Goal: Transaction & Acquisition: Book appointment/travel/reservation

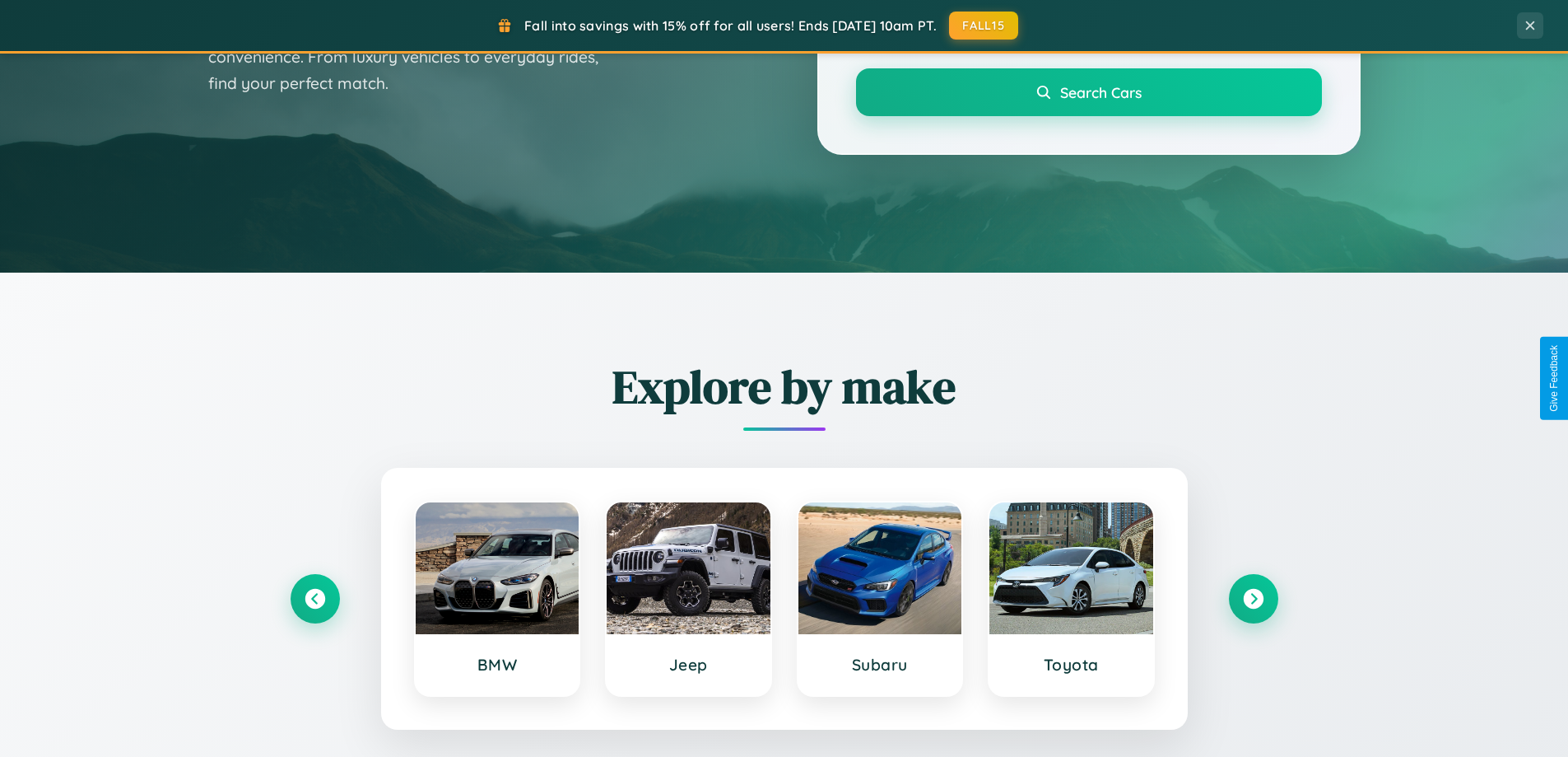
scroll to position [710, 0]
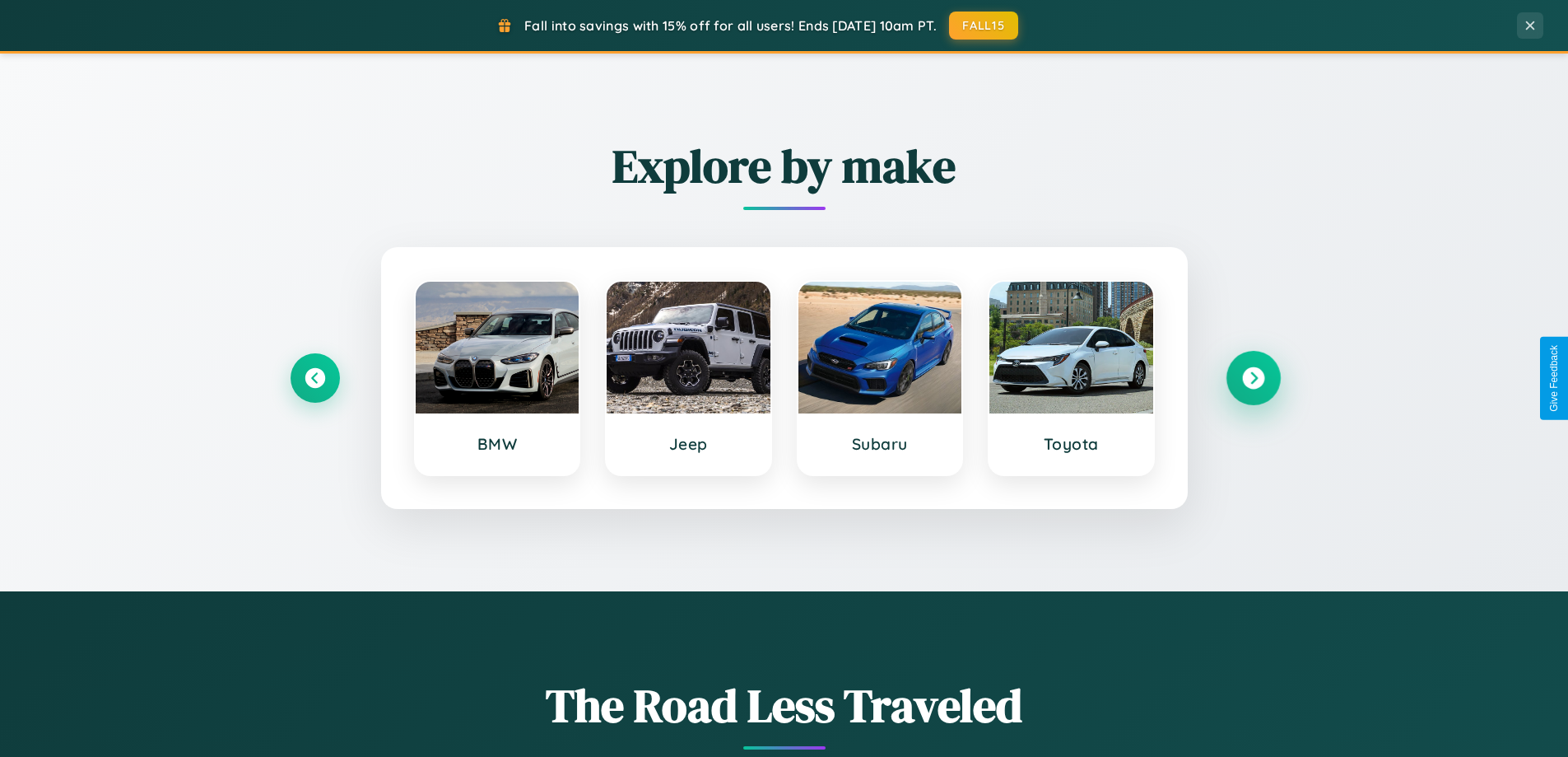
click at [1253, 378] on icon at bounding box center [1253, 378] width 22 height 22
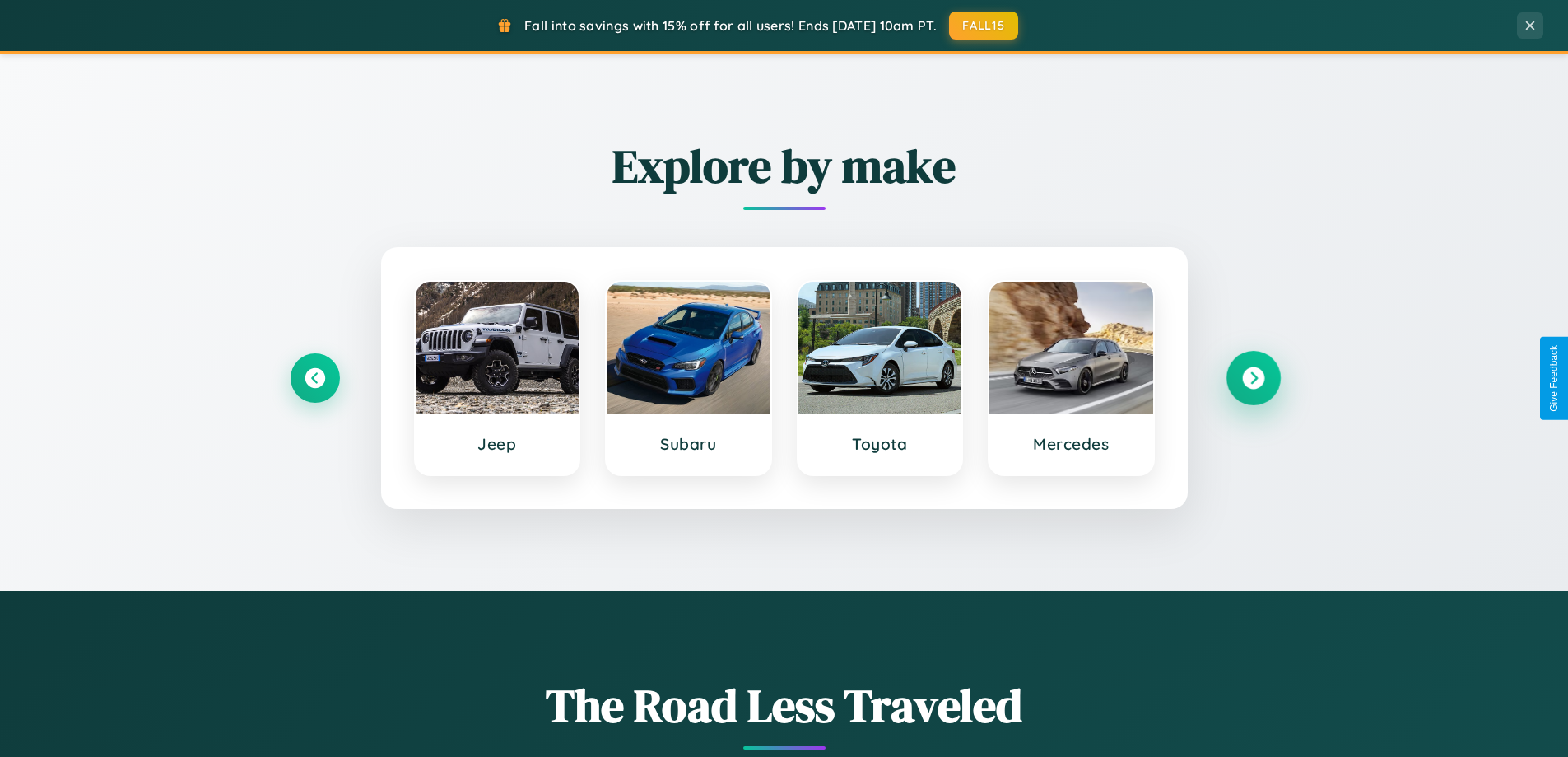
click at [1253, 378] on icon at bounding box center [1253, 378] width 22 height 22
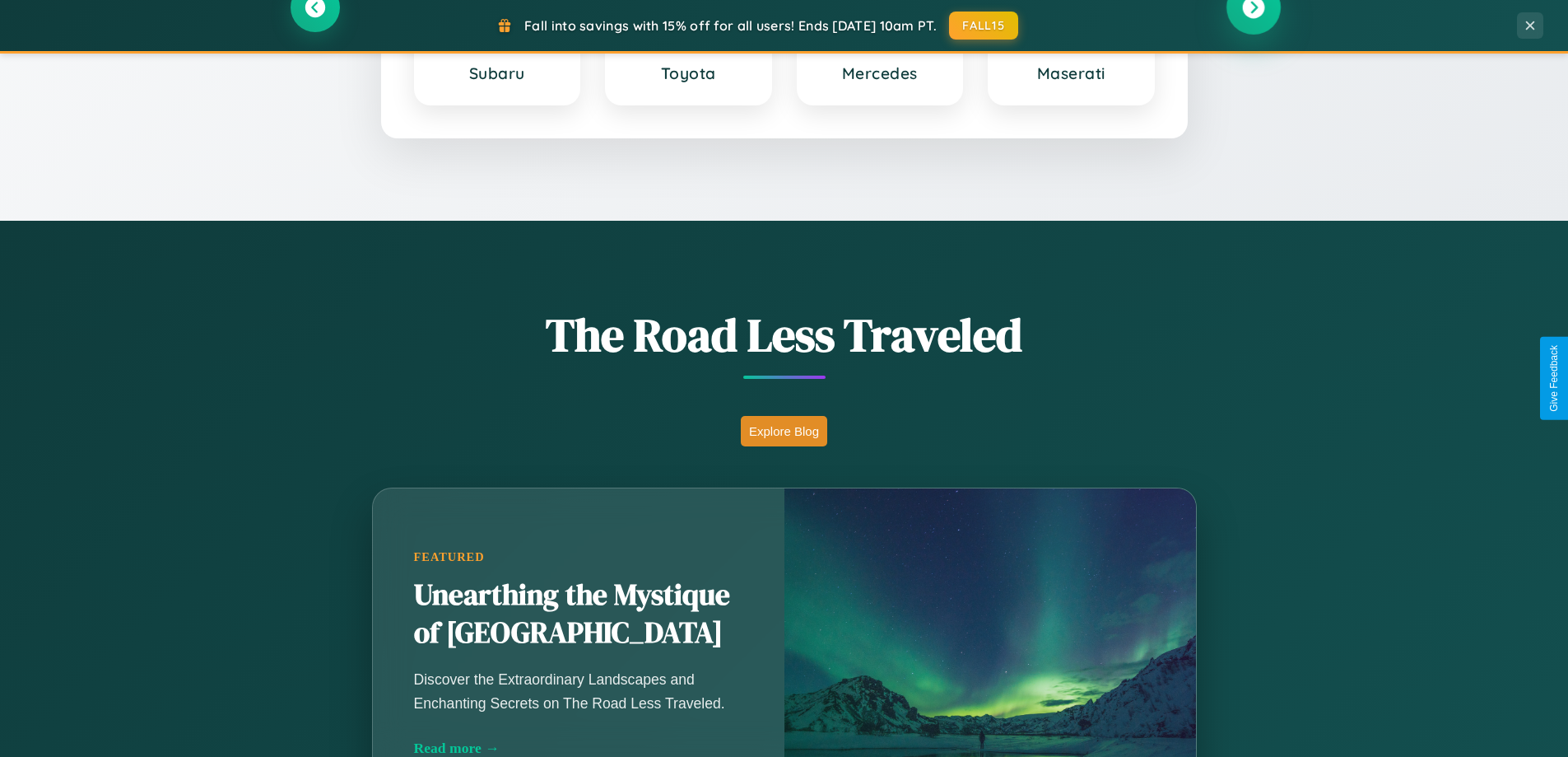
scroll to position [1450, 0]
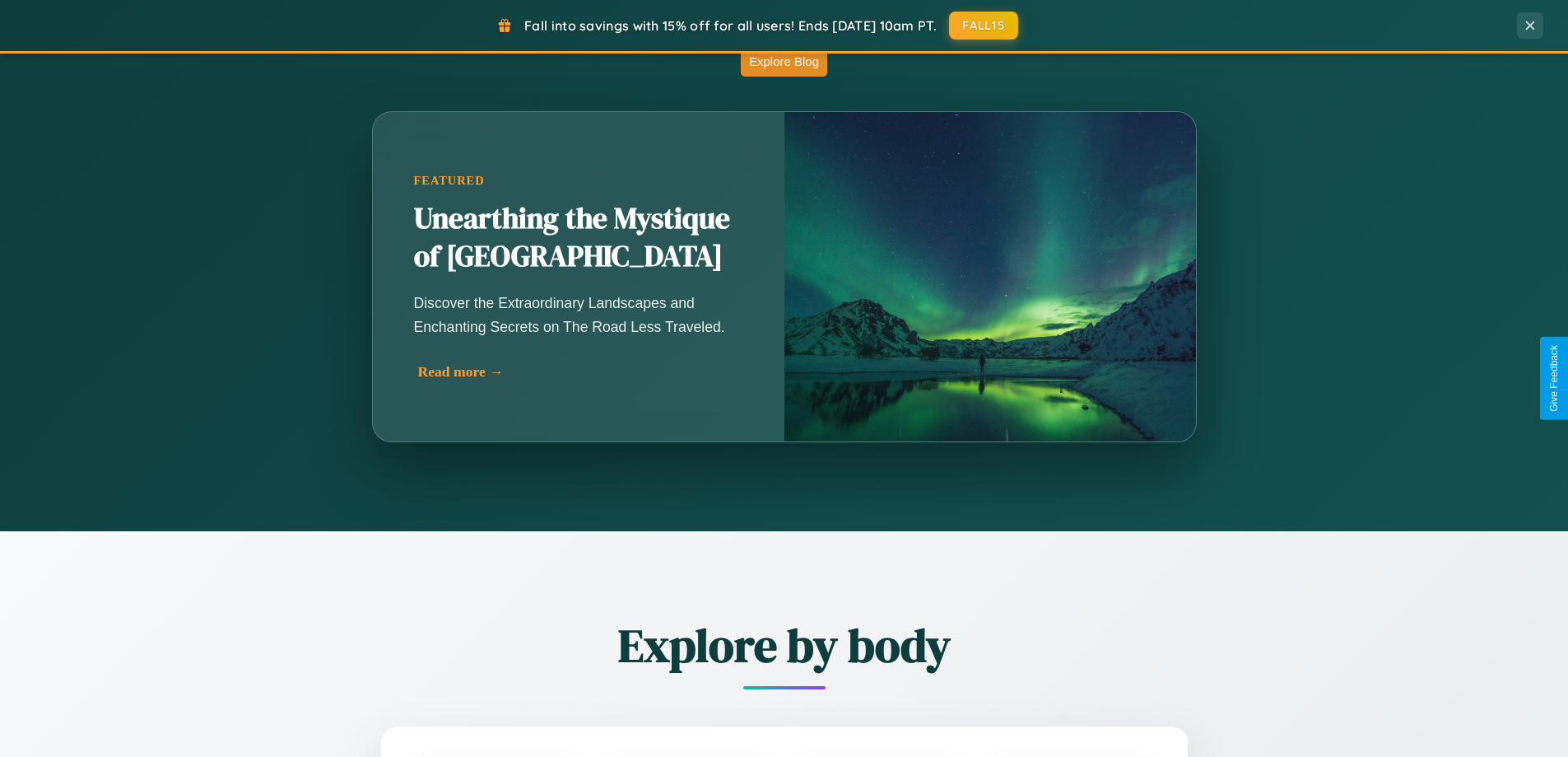
click at [578, 378] on div "Read more →" at bounding box center [583, 372] width 329 height 18
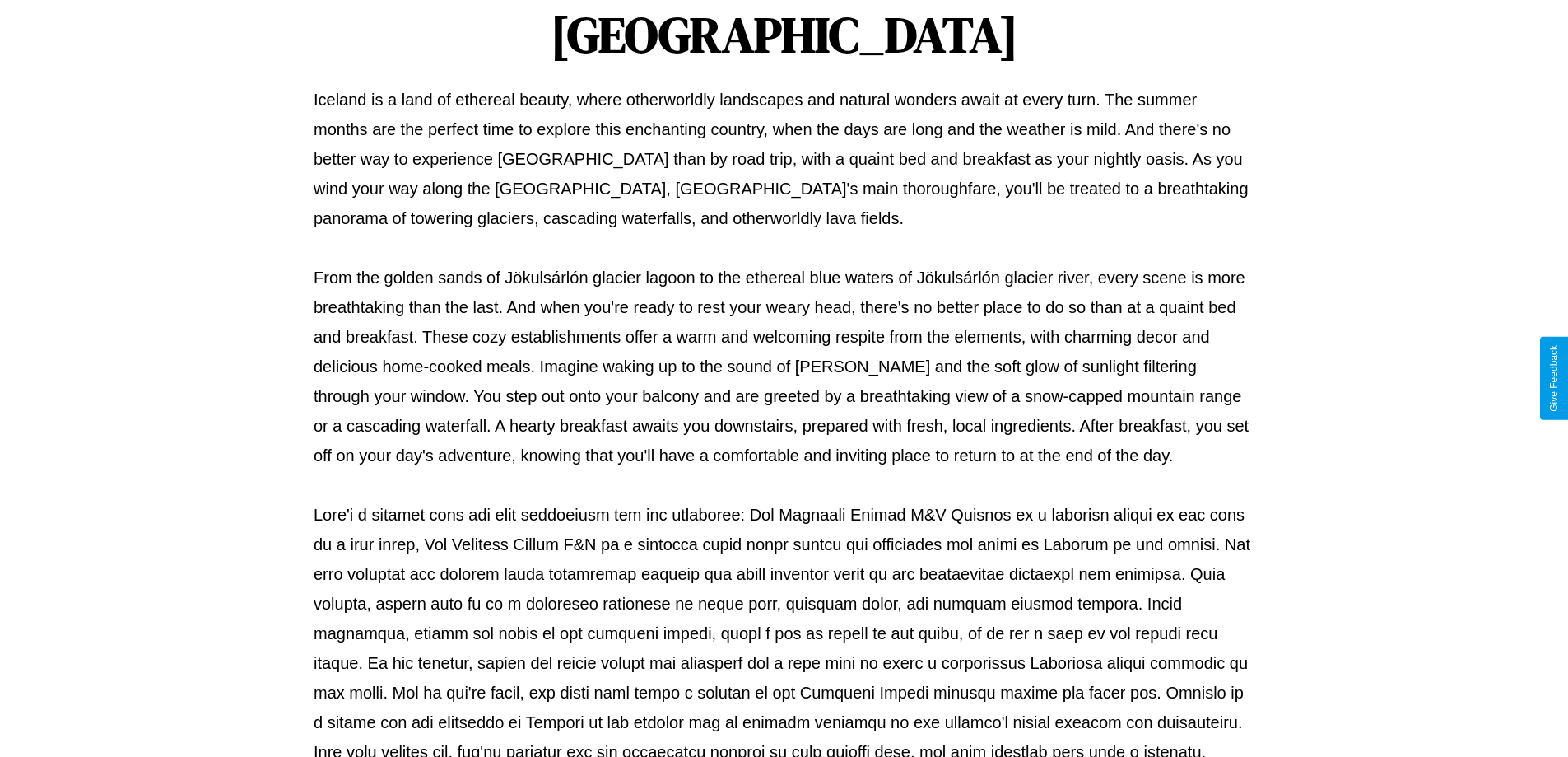
scroll to position [533, 0]
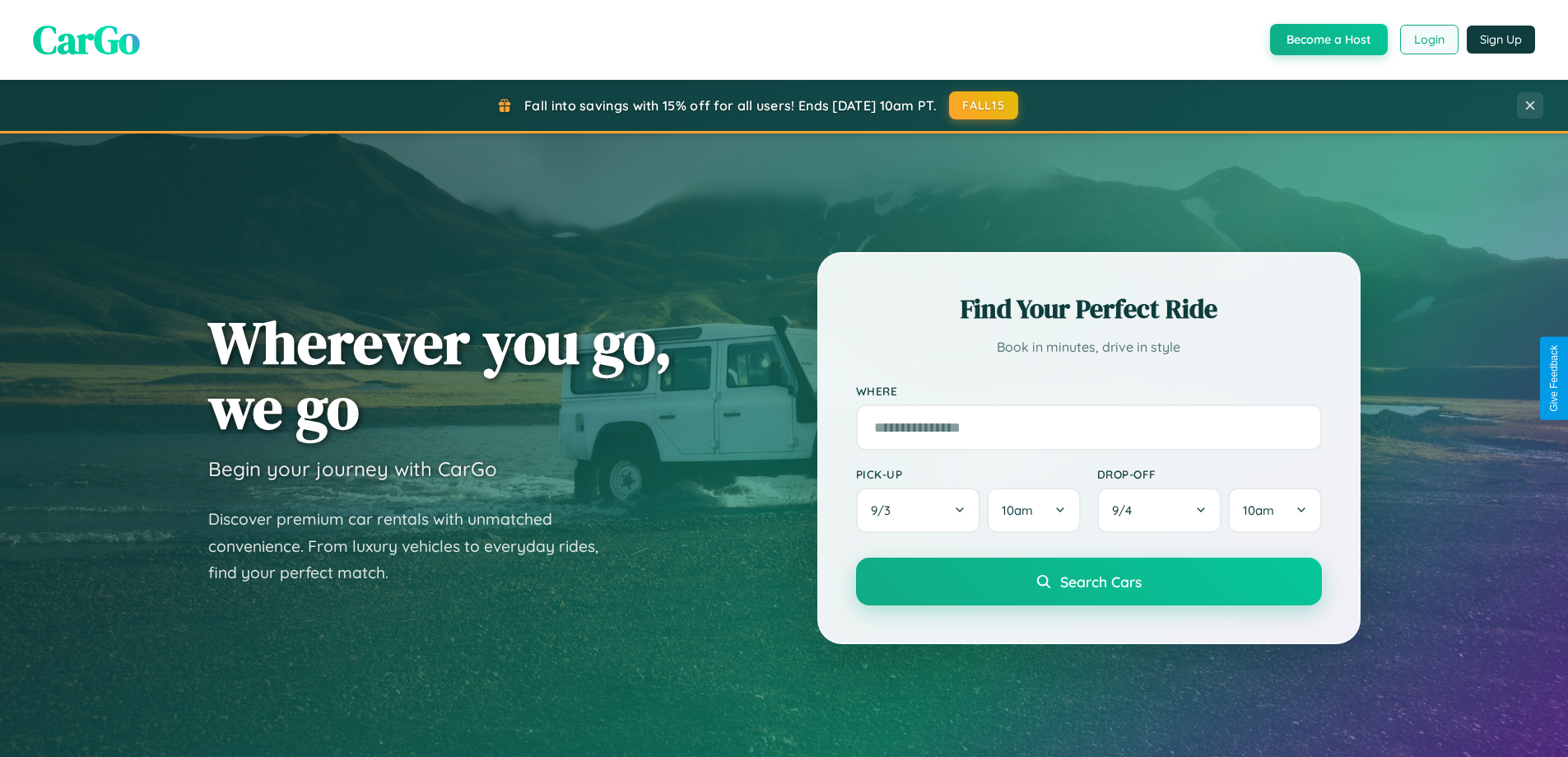
click at [1428, 40] on button "Login" at bounding box center [1429, 40] width 59 height 30
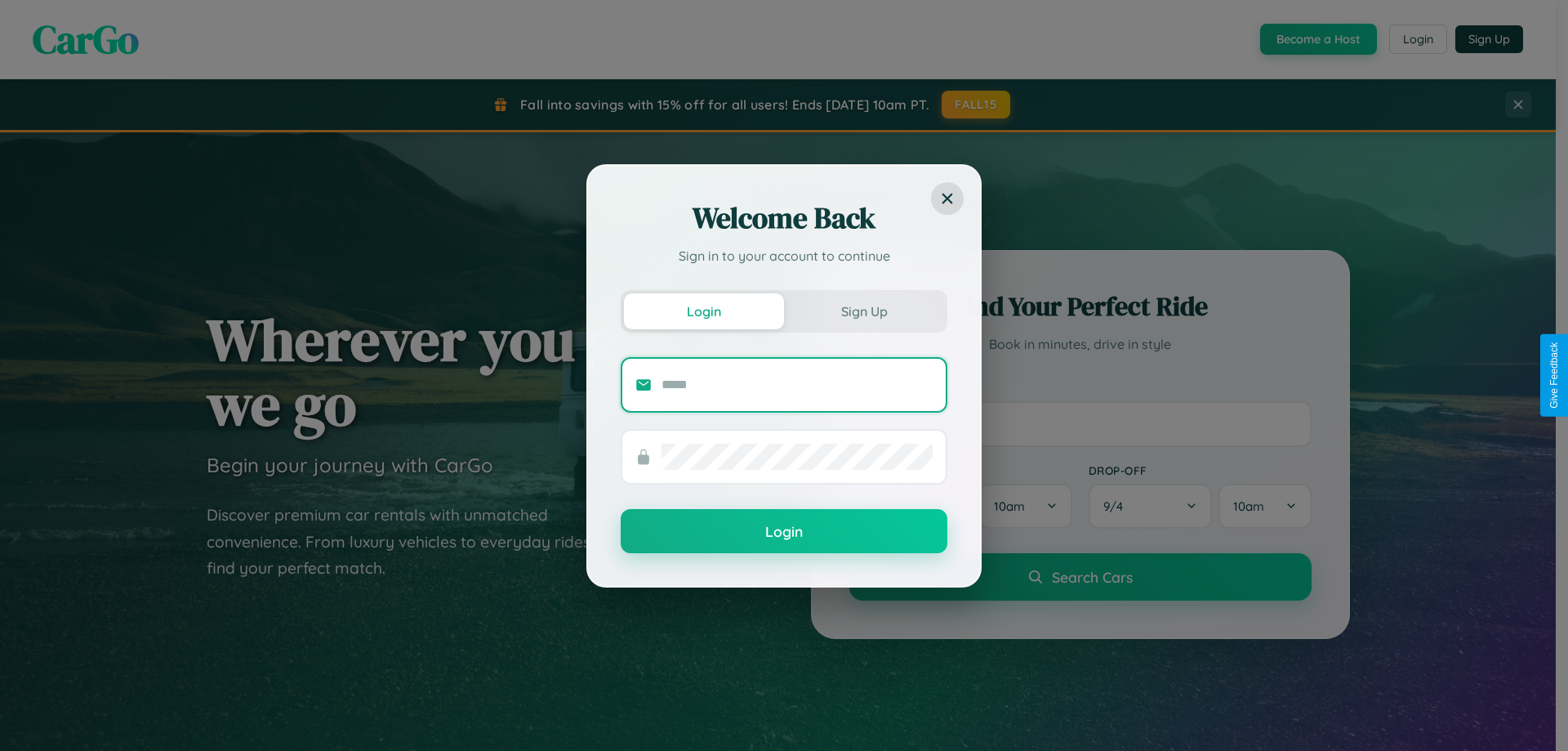
click at [797, 384] on input "text" at bounding box center [797, 385] width 271 height 26
type input "**********"
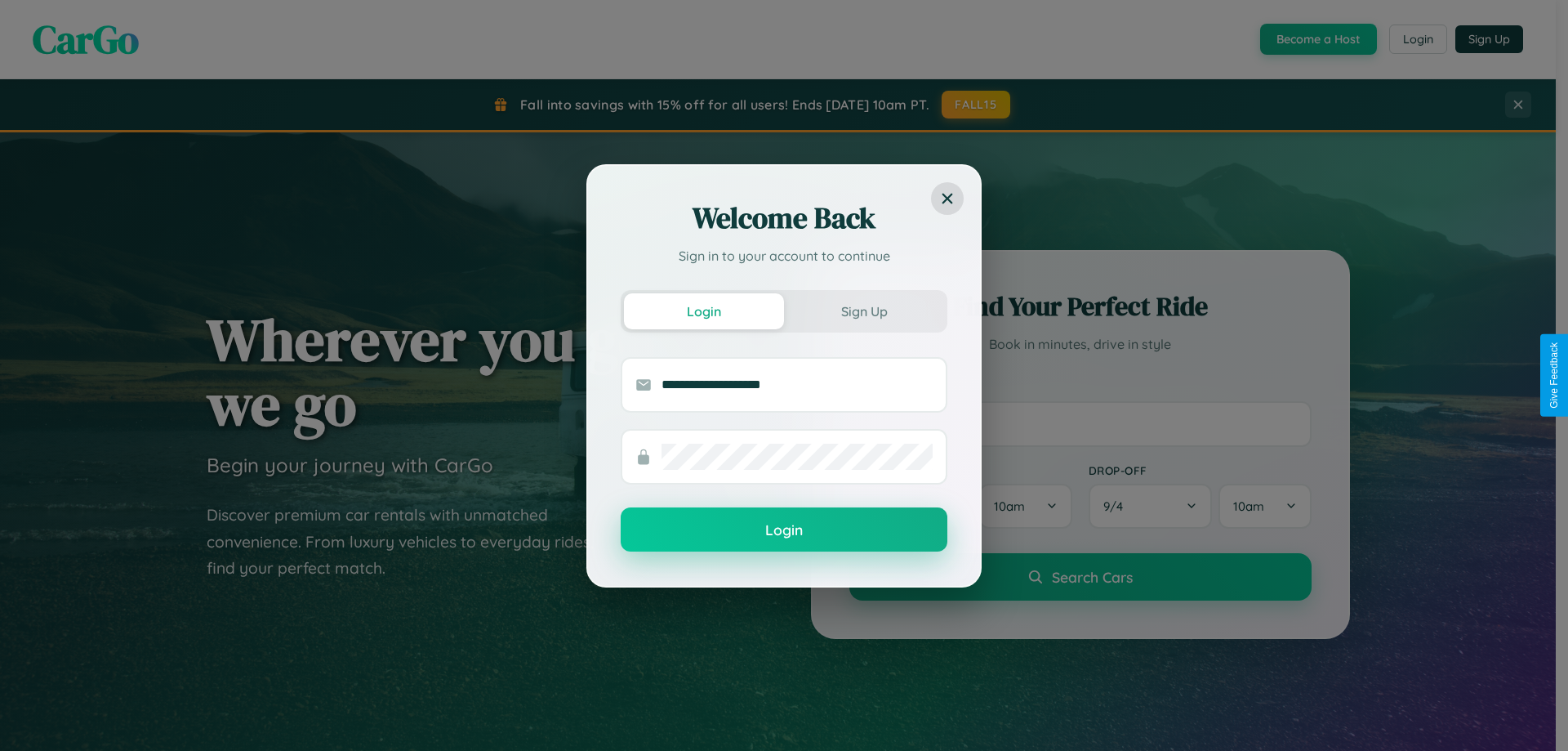
click at [784, 530] on button "Login" at bounding box center [784, 530] width 327 height 44
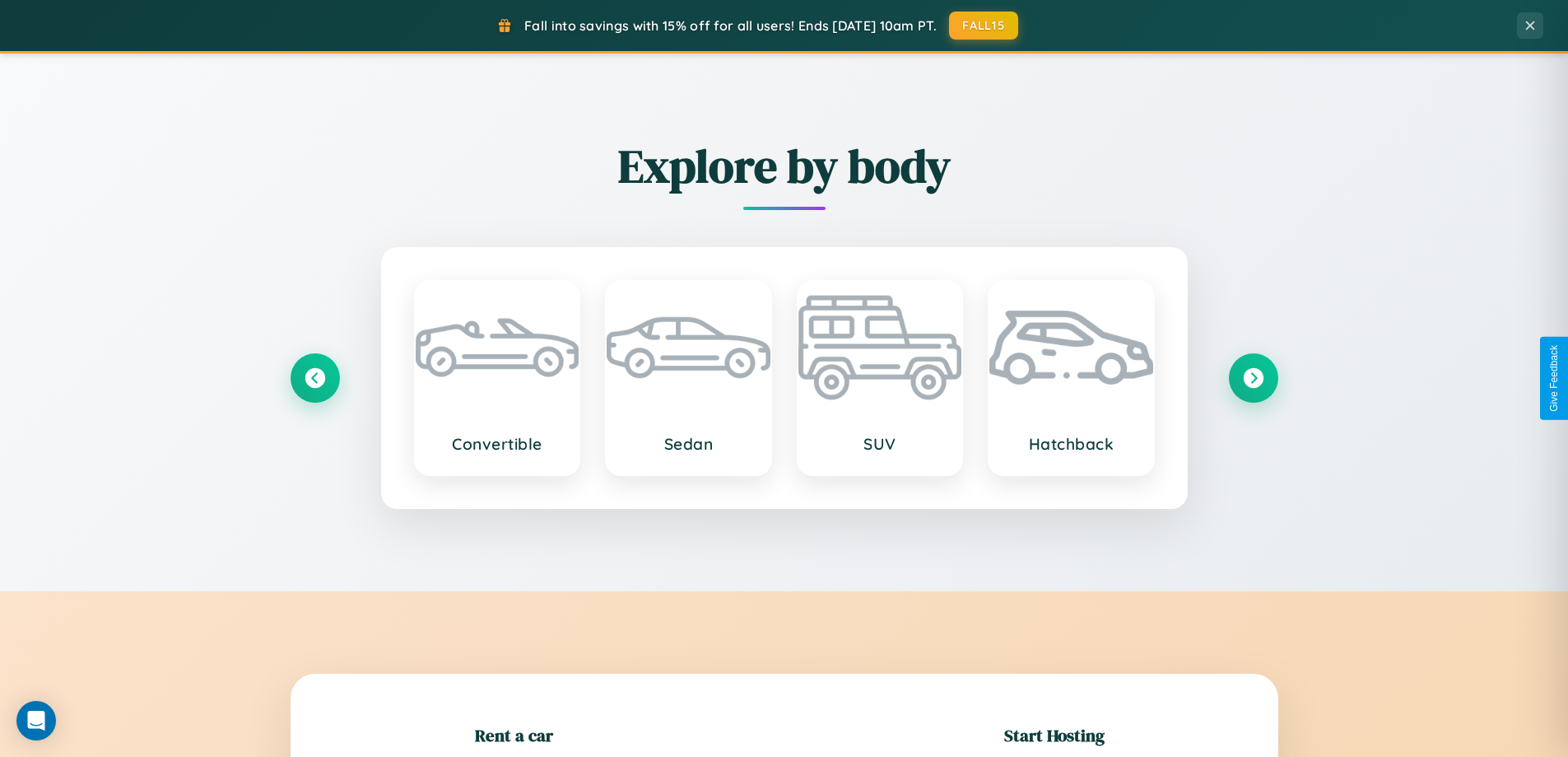
scroll to position [1930, 0]
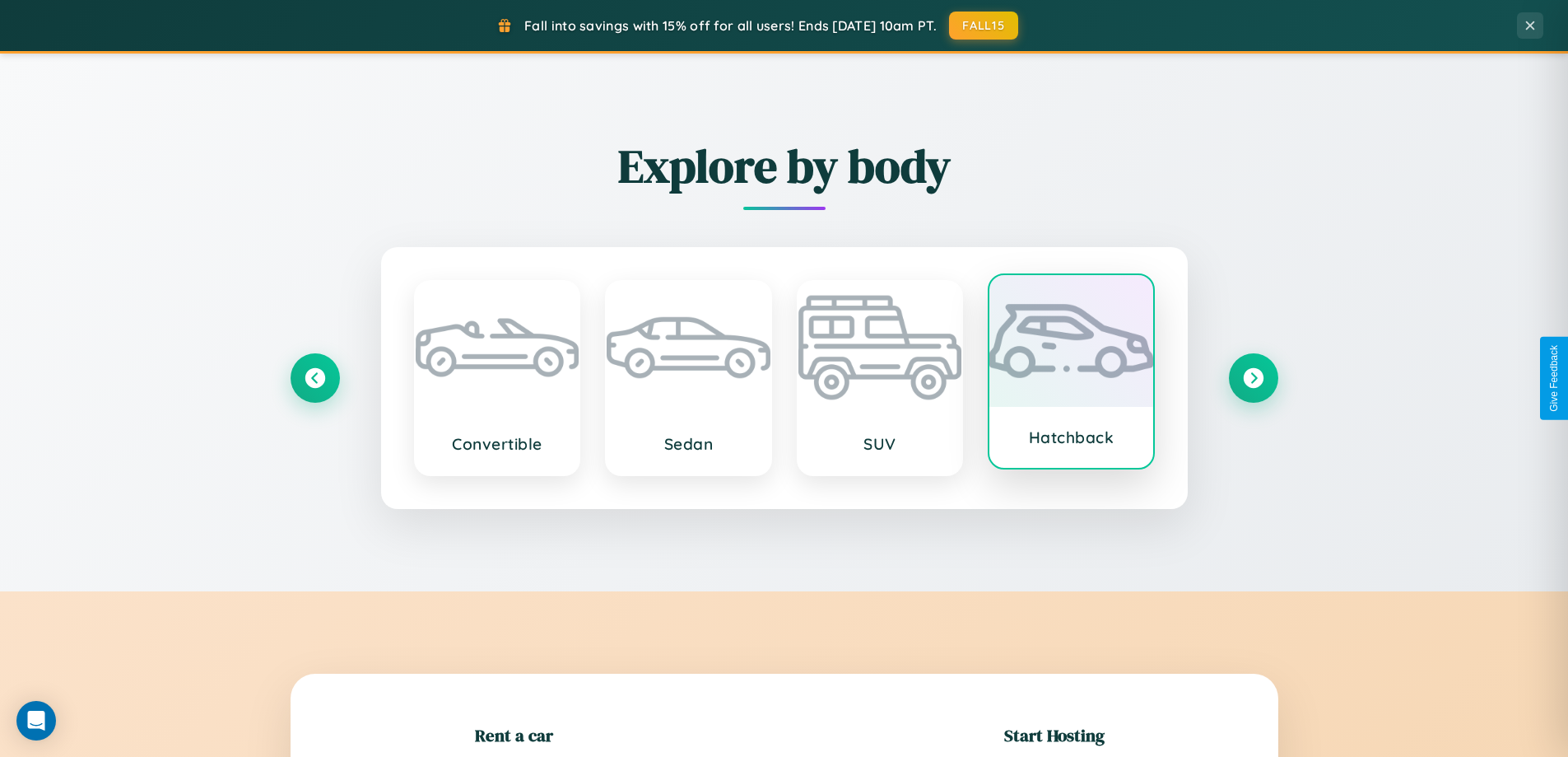
click at [1071, 373] on div at bounding box center [1071, 341] width 164 height 132
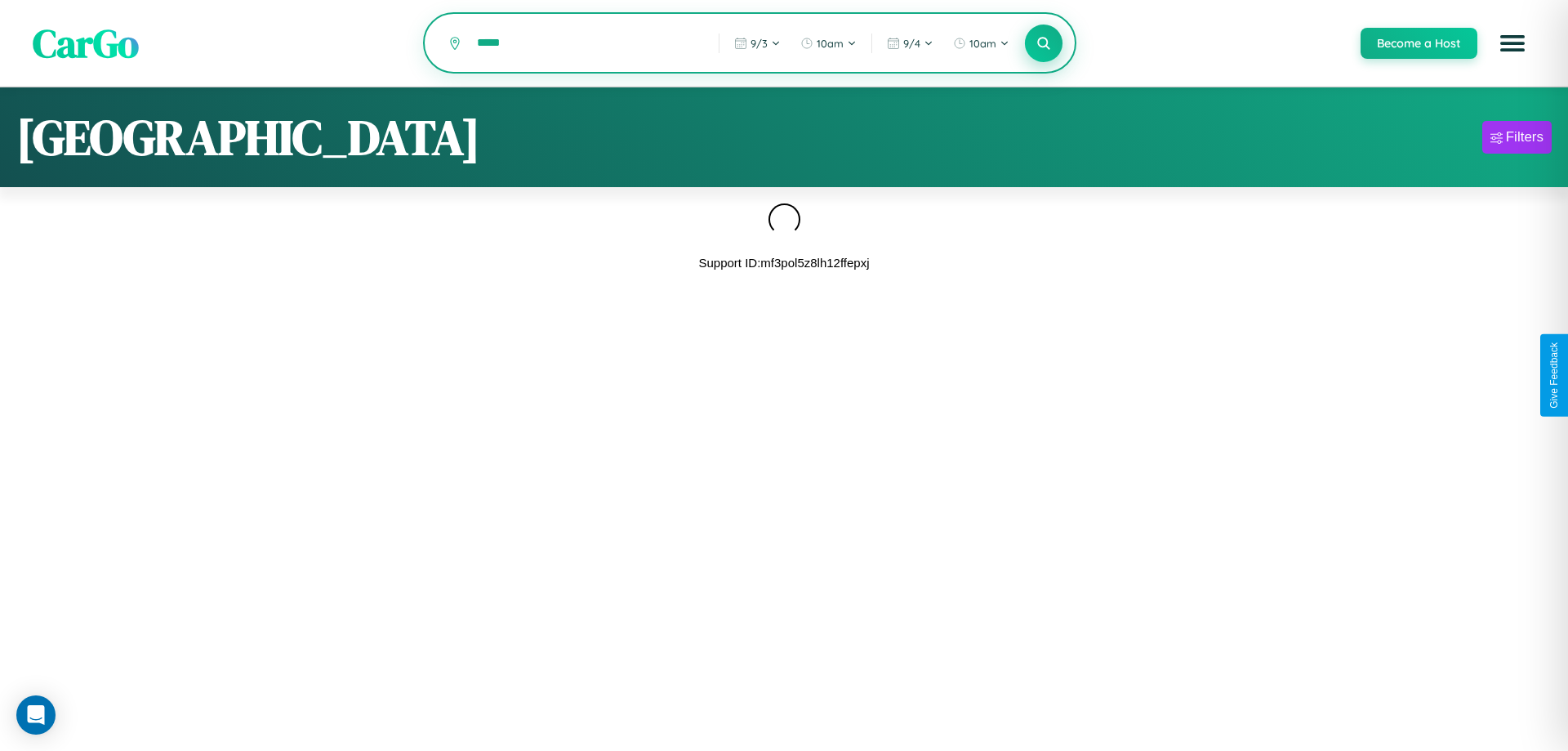
type input "*****"
click at [1043, 44] on icon at bounding box center [1043, 42] width 16 height 16
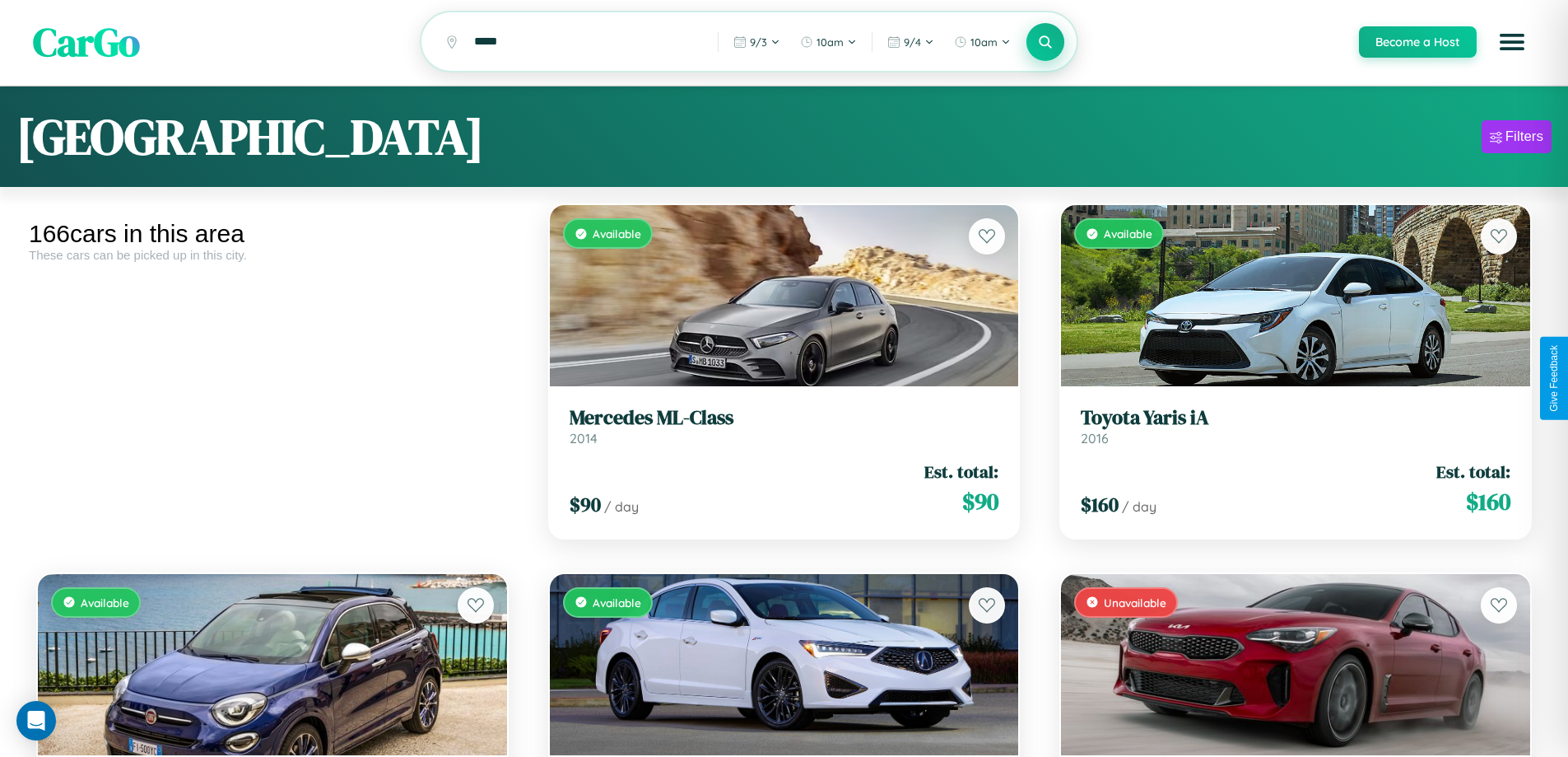
scroll to position [4288, 0]
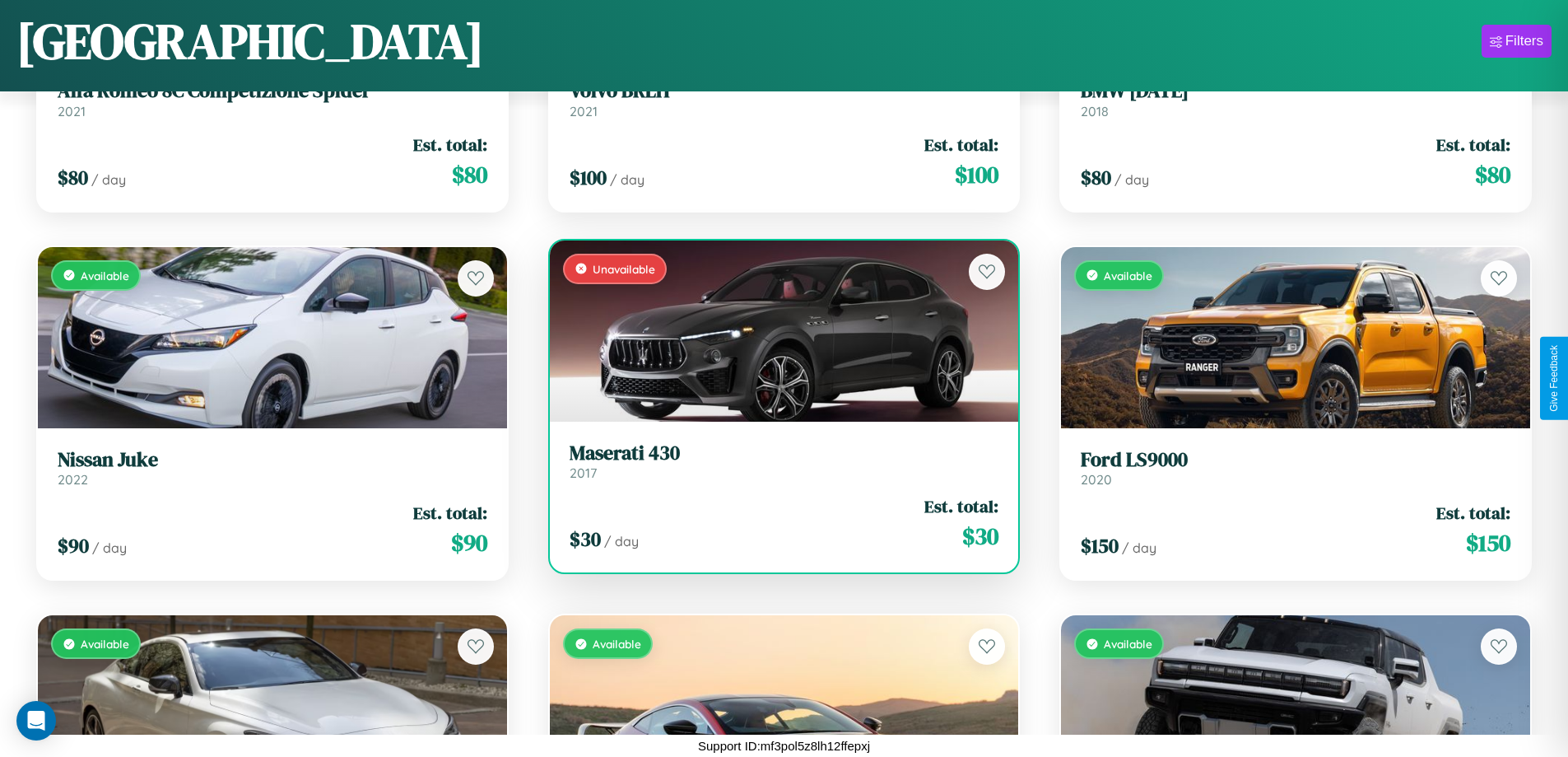
click at [777, 460] on h3 "Maserati 430" at bounding box center [784, 454] width 429 height 24
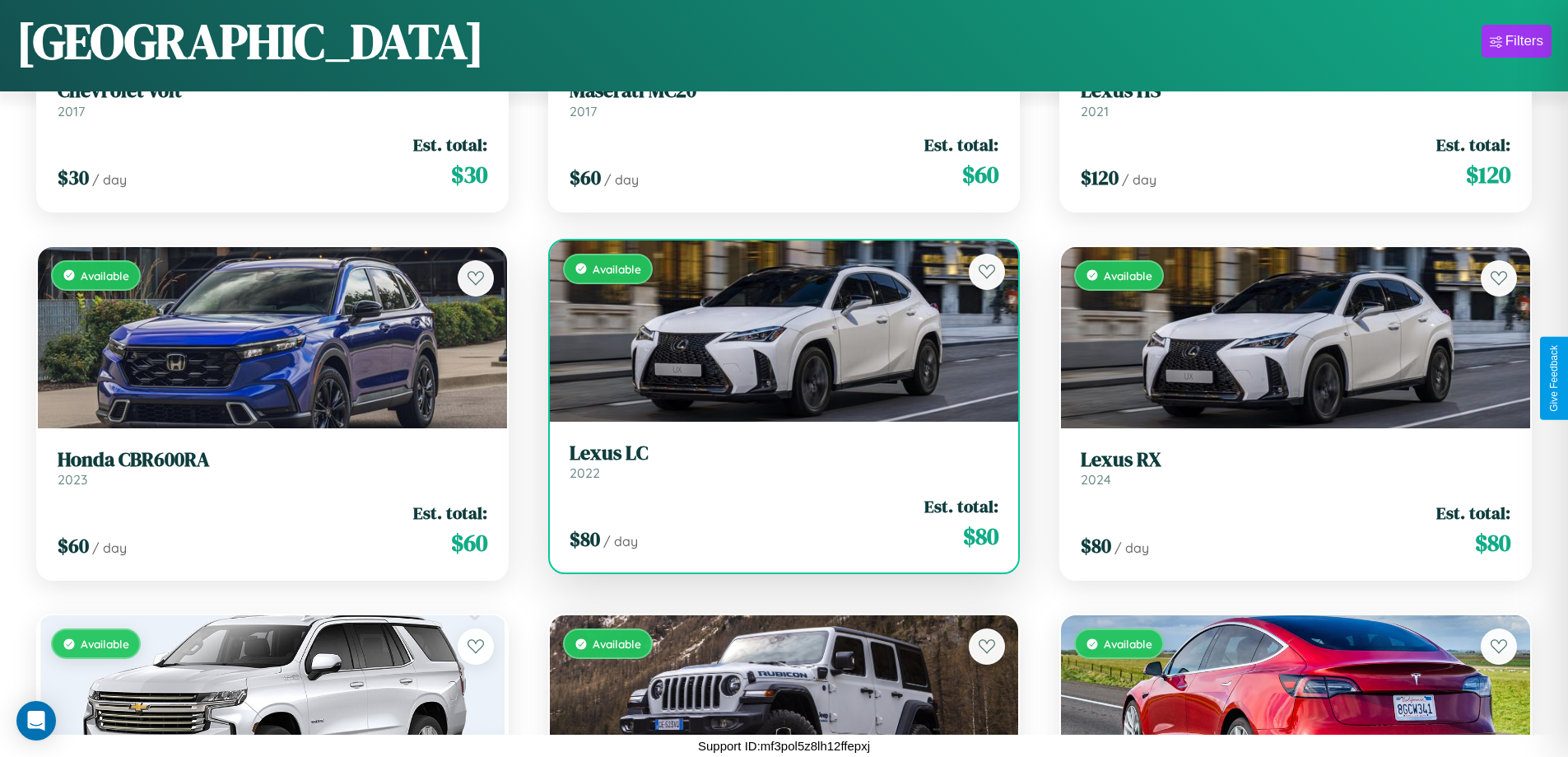
click at [777, 461] on h3 "Lexus LC" at bounding box center [784, 454] width 429 height 24
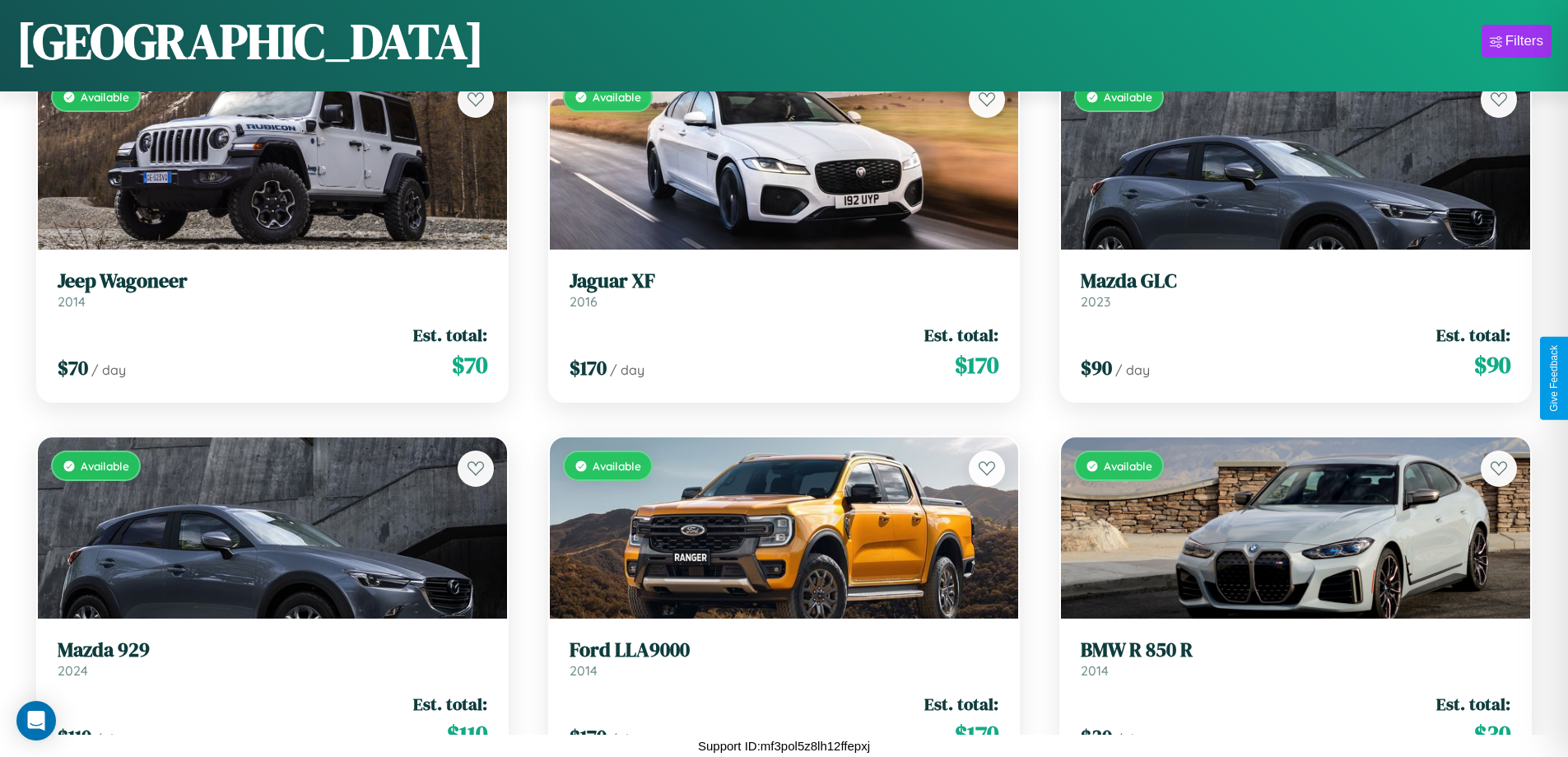
scroll to position [15720, 0]
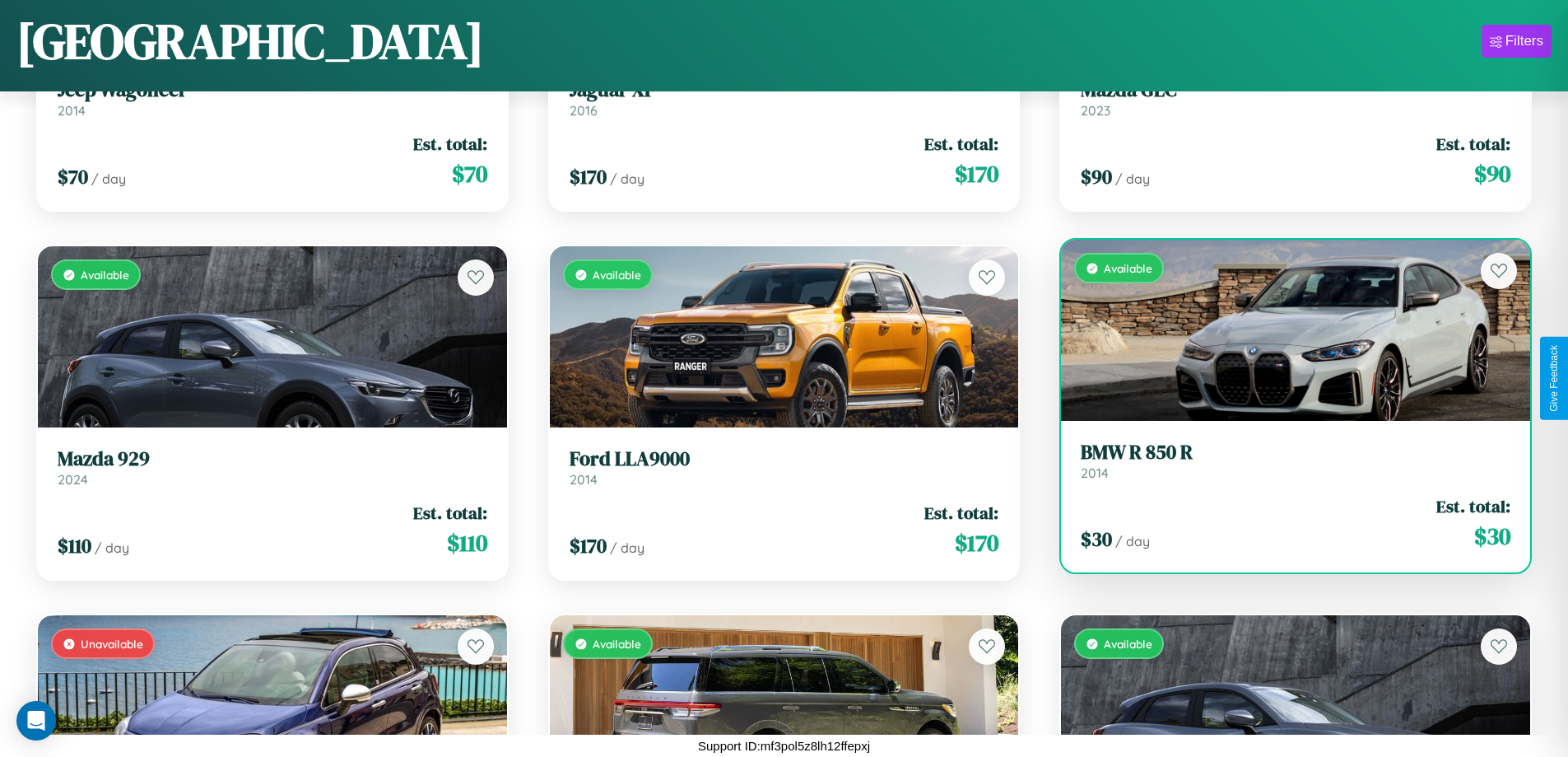
click at [1285, 525] on div "$ 30 / day Est. total: $ 30" at bounding box center [1296, 523] width 429 height 59
click at [1285, 523] on div "$ 30 / day Est. total: $ 30" at bounding box center [1296, 523] width 429 height 59
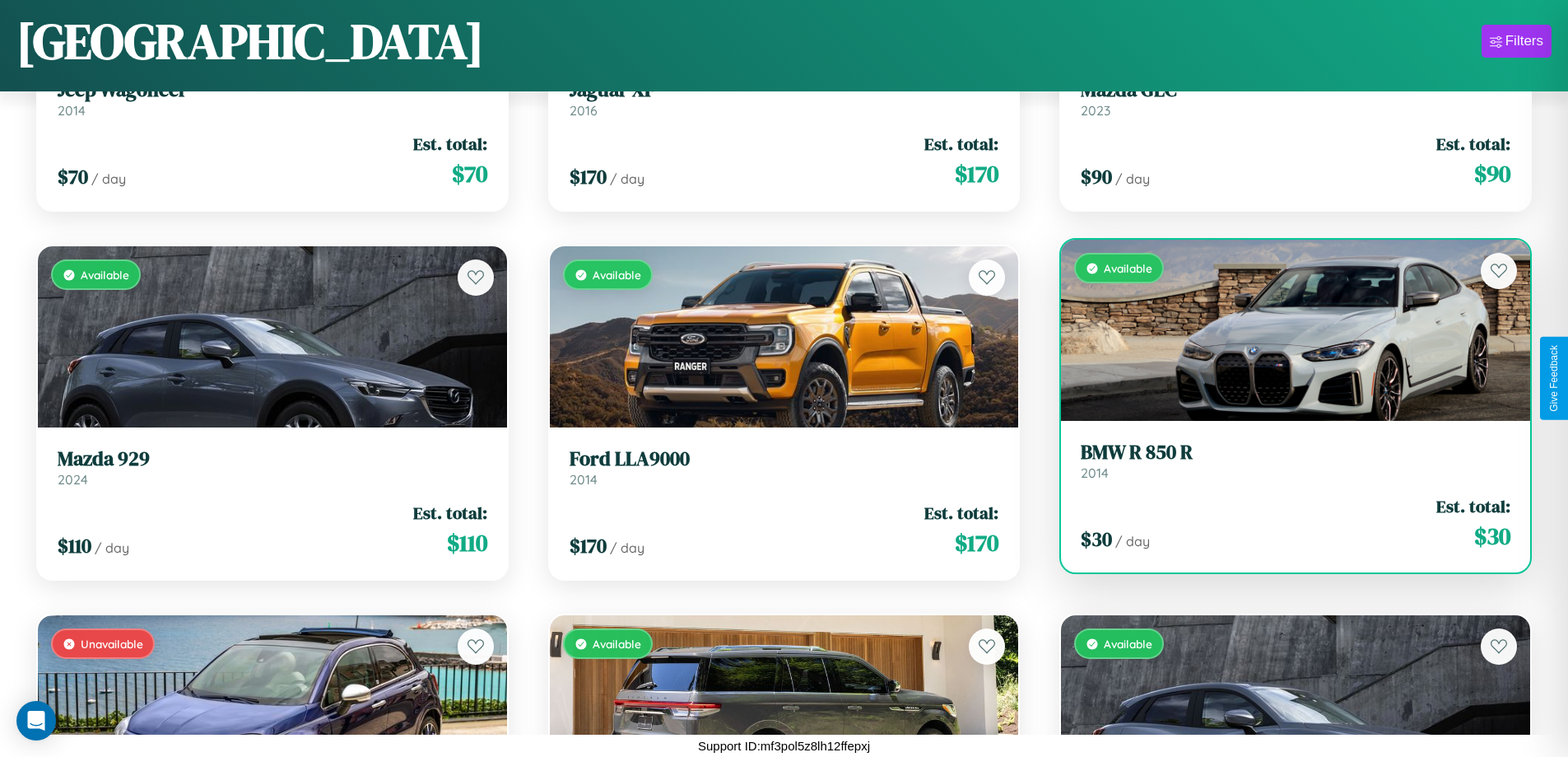
click at [1285, 523] on div "$ 30 / day Est. total: $ 30" at bounding box center [1296, 523] width 429 height 59
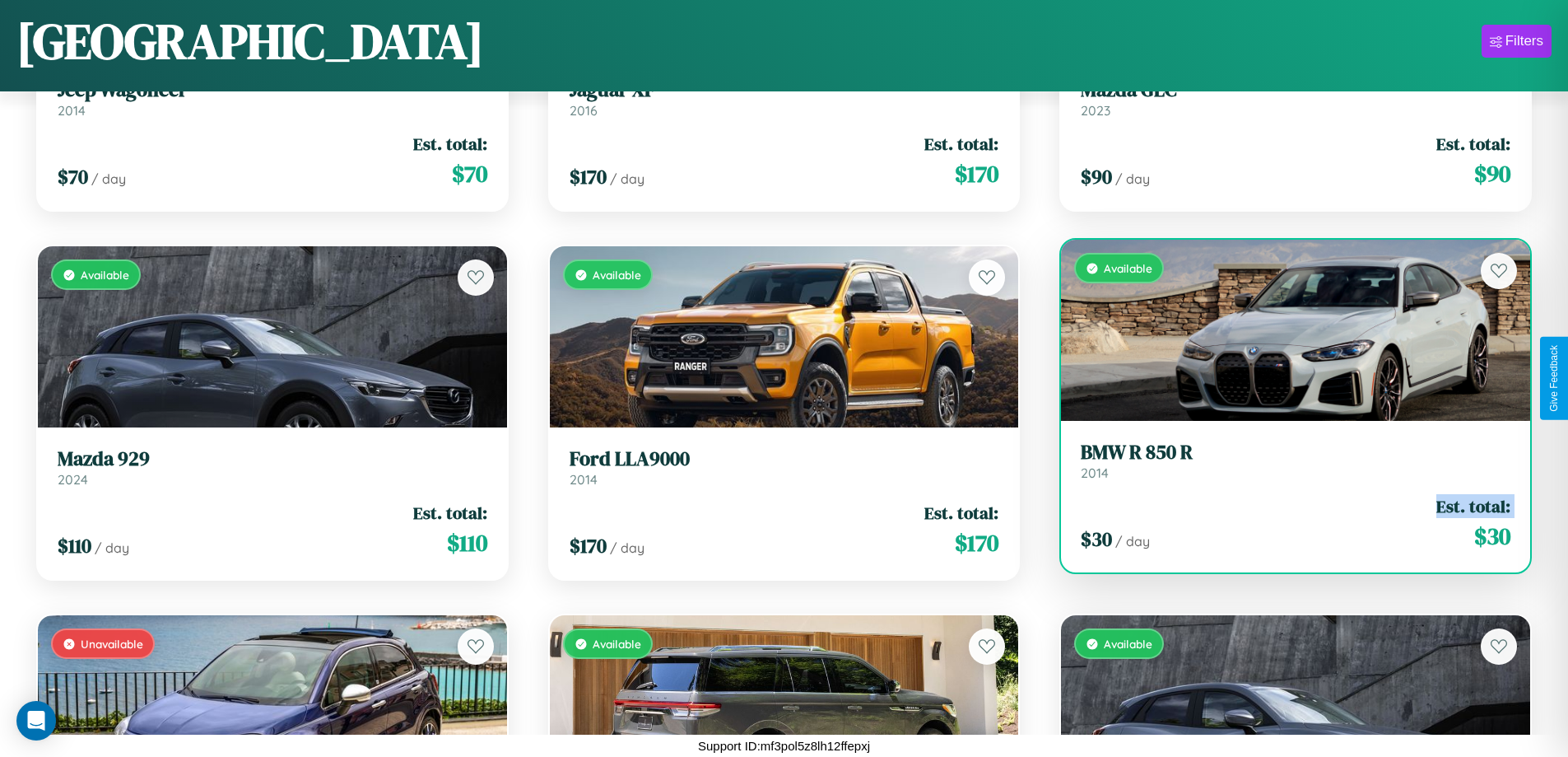
click at [1285, 523] on div "$ 30 / day Est. total: $ 30" at bounding box center [1296, 523] width 429 height 59
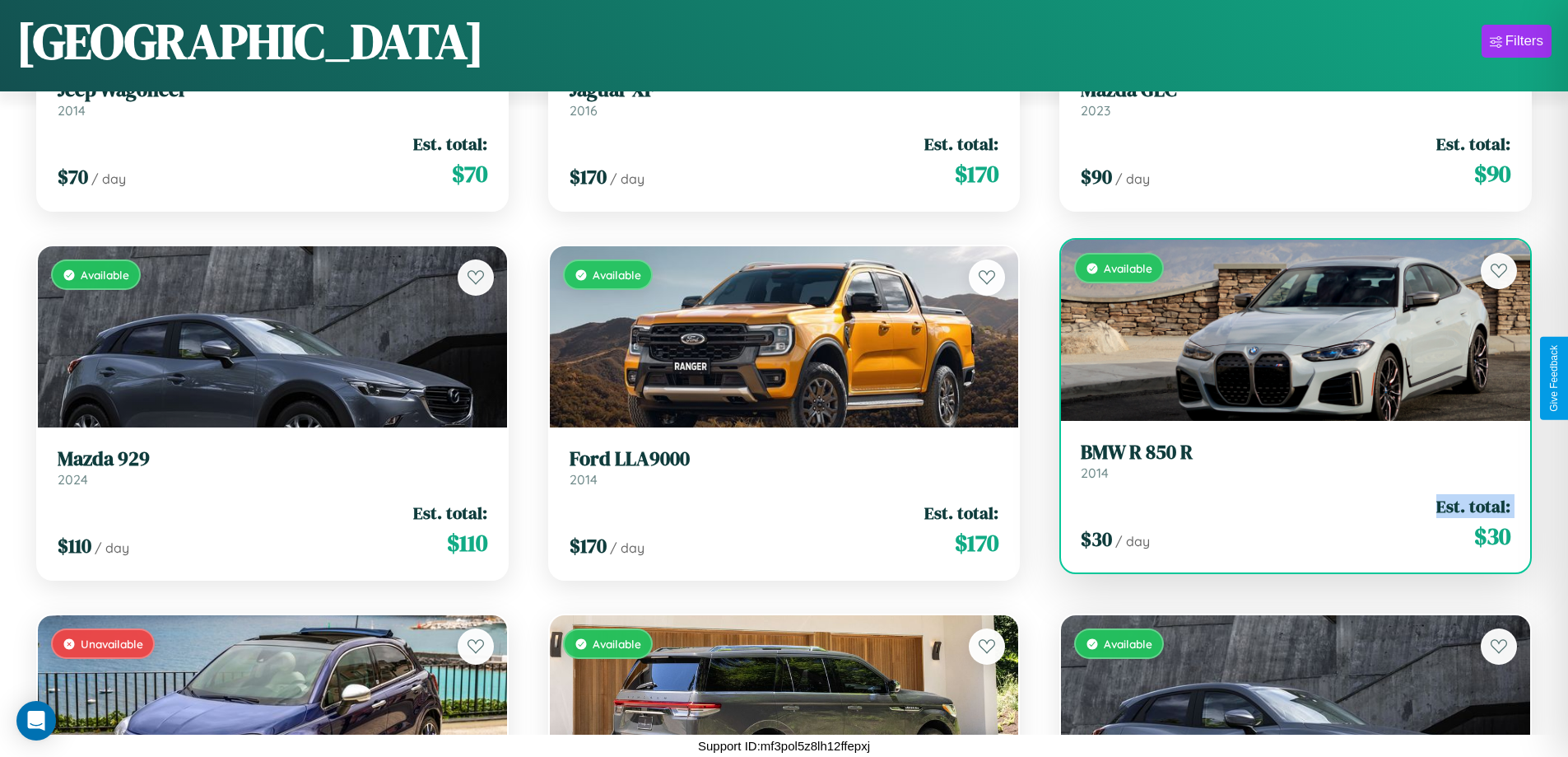
click at [1285, 523] on div "$ 30 / day Est. total: $ 30" at bounding box center [1296, 523] width 429 height 59
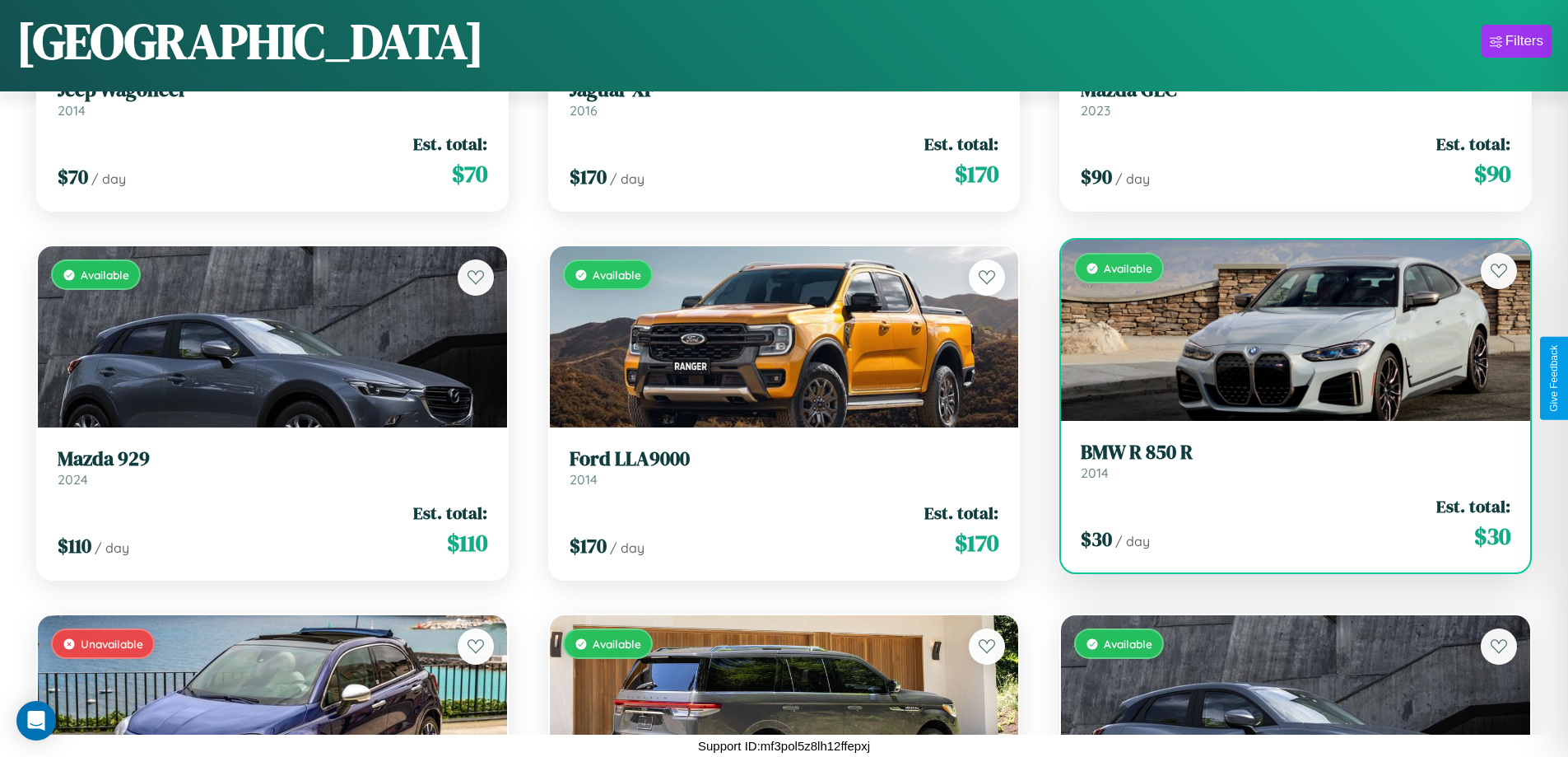
click at [1285, 523] on div "$ 30 / day Est. total: $ 30" at bounding box center [1296, 523] width 429 height 59
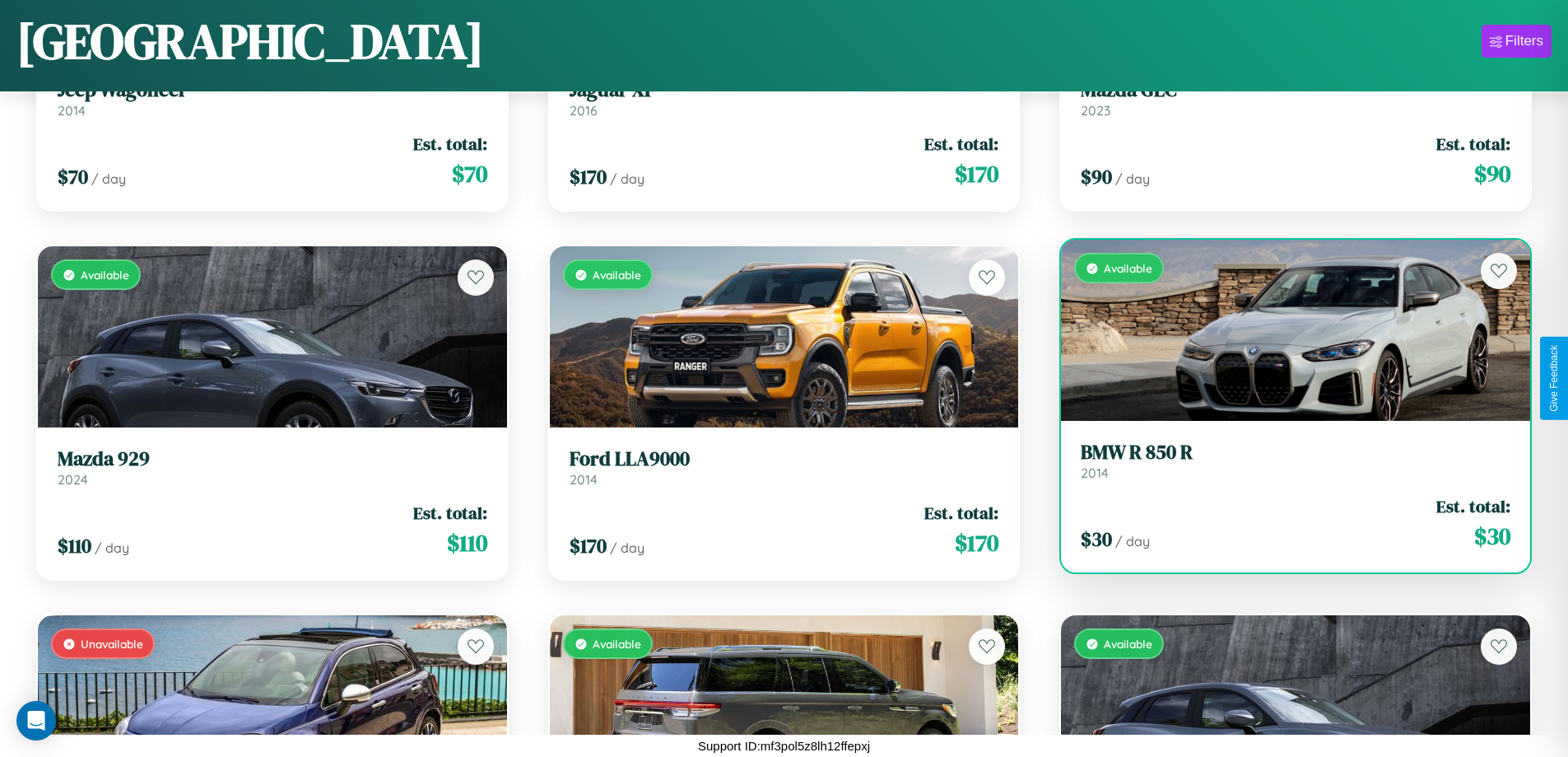
click at [1285, 460] on h3 "BMW R 850 R" at bounding box center [1296, 453] width 429 height 24
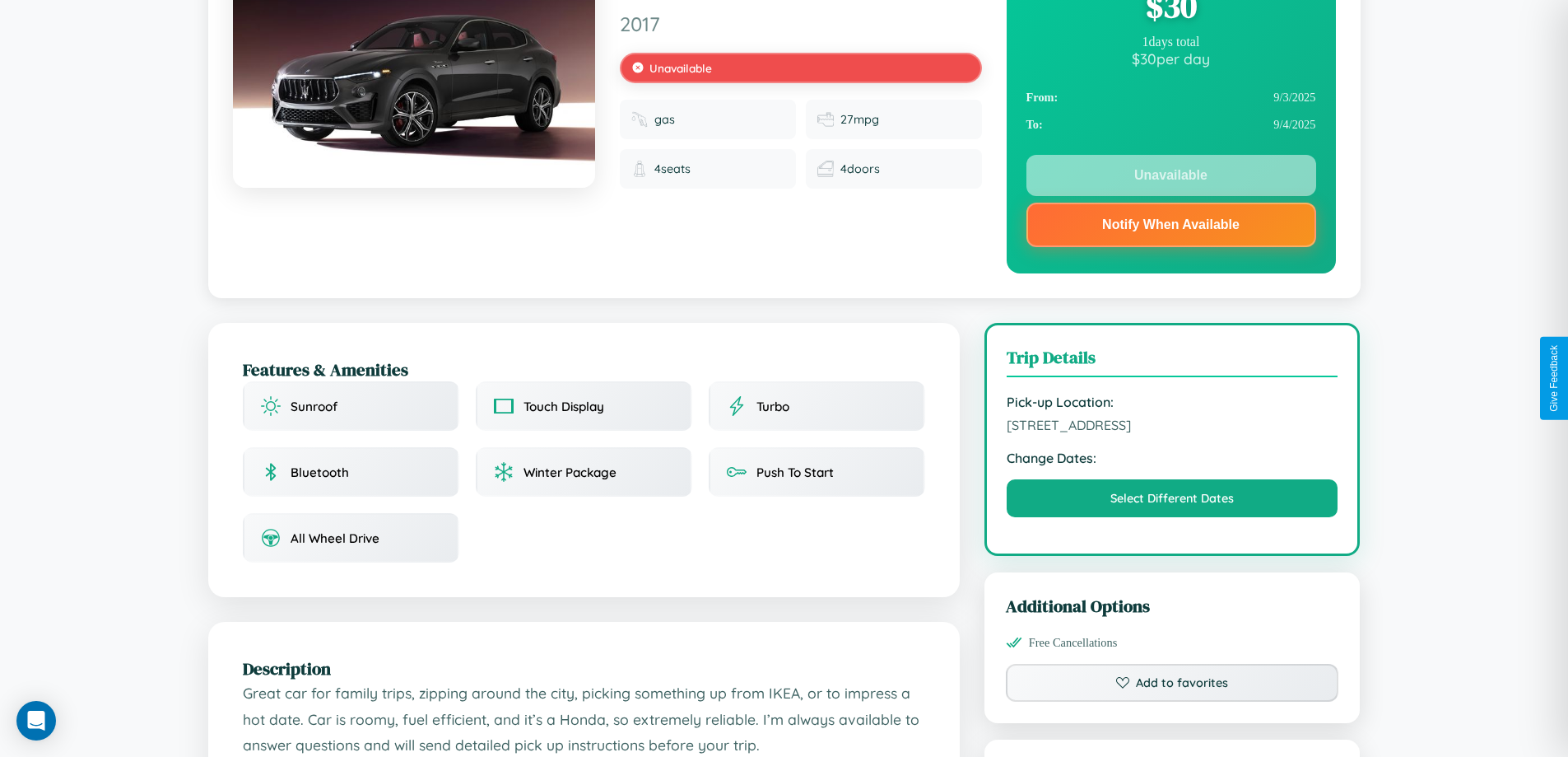
scroll to position [592, 0]
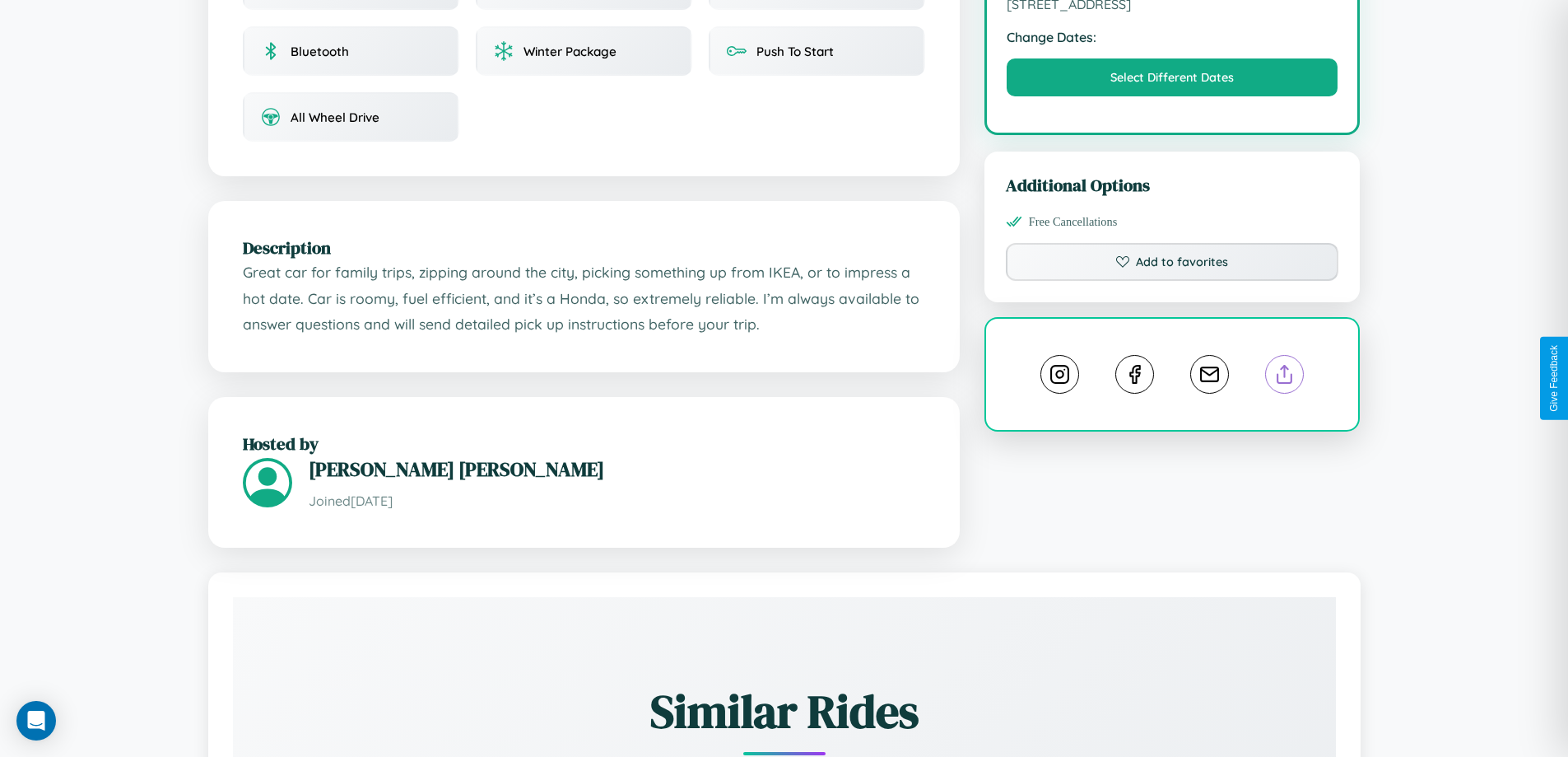
click at [1285, 377] on line at bounding box center [1285, 371] width 0 height 11
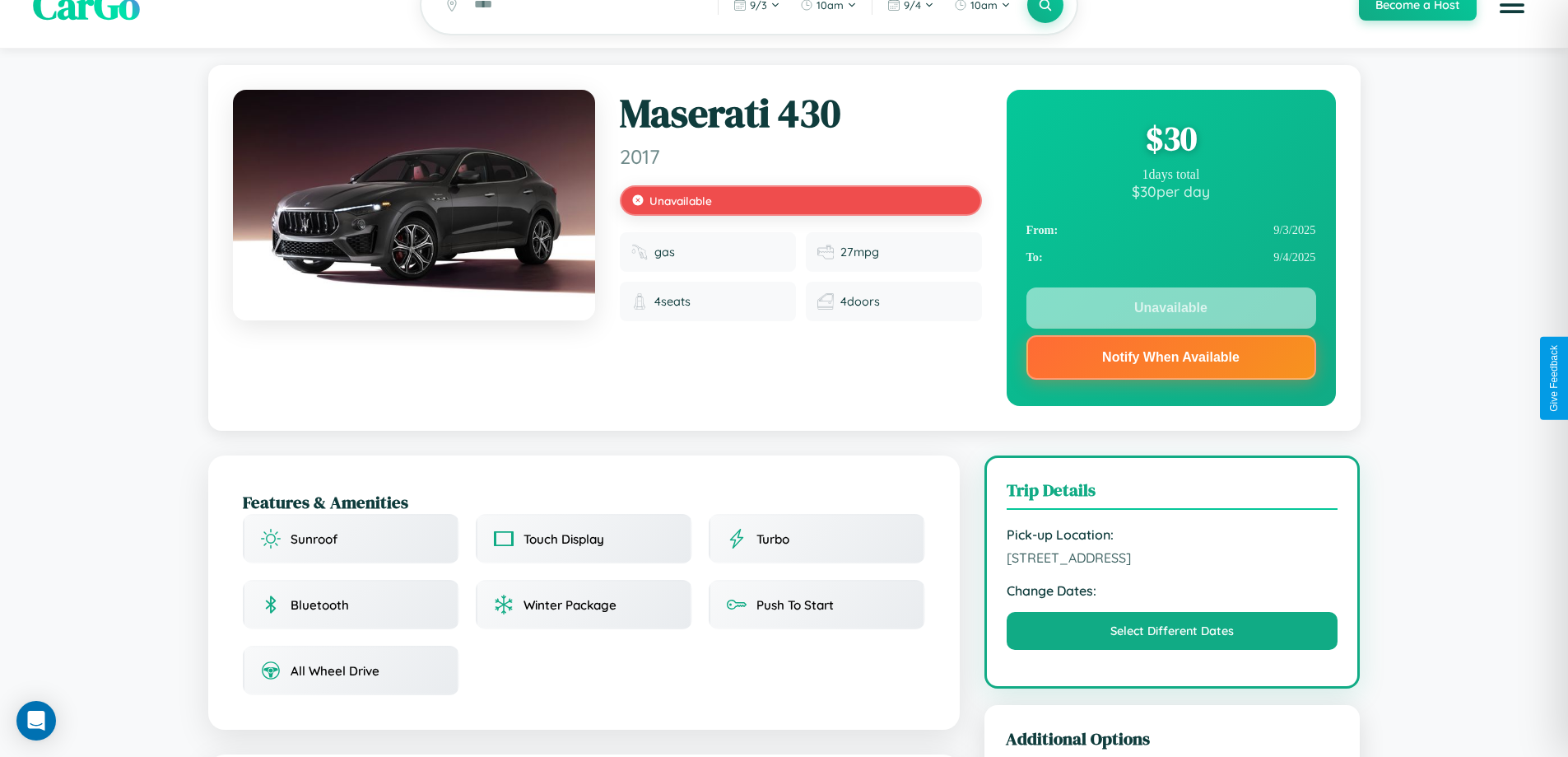
scroll to position [0, 0]
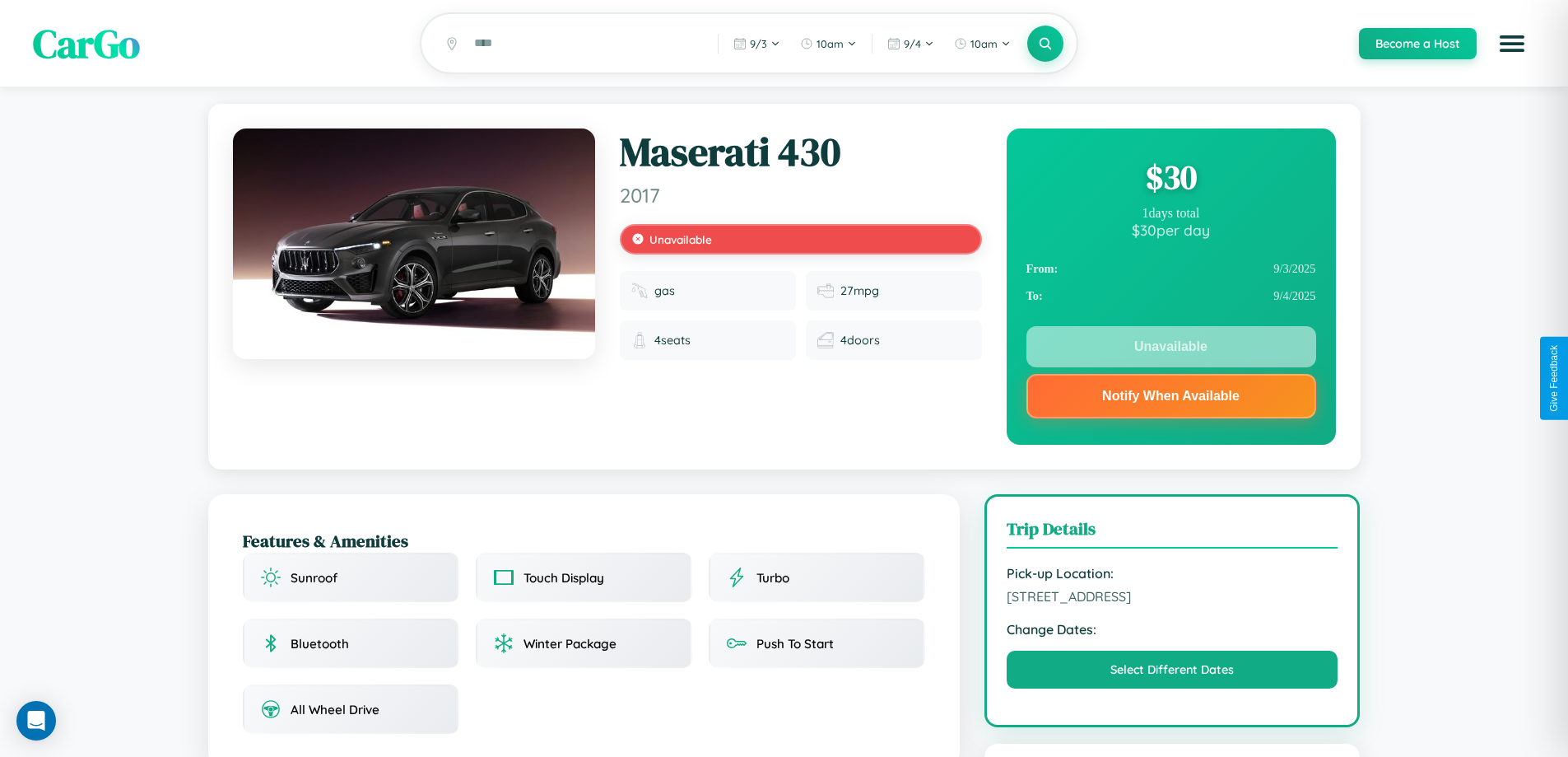
click at [1170, 179] on div "$ 30" at bounding box center [1171, 177] width 290 height 45
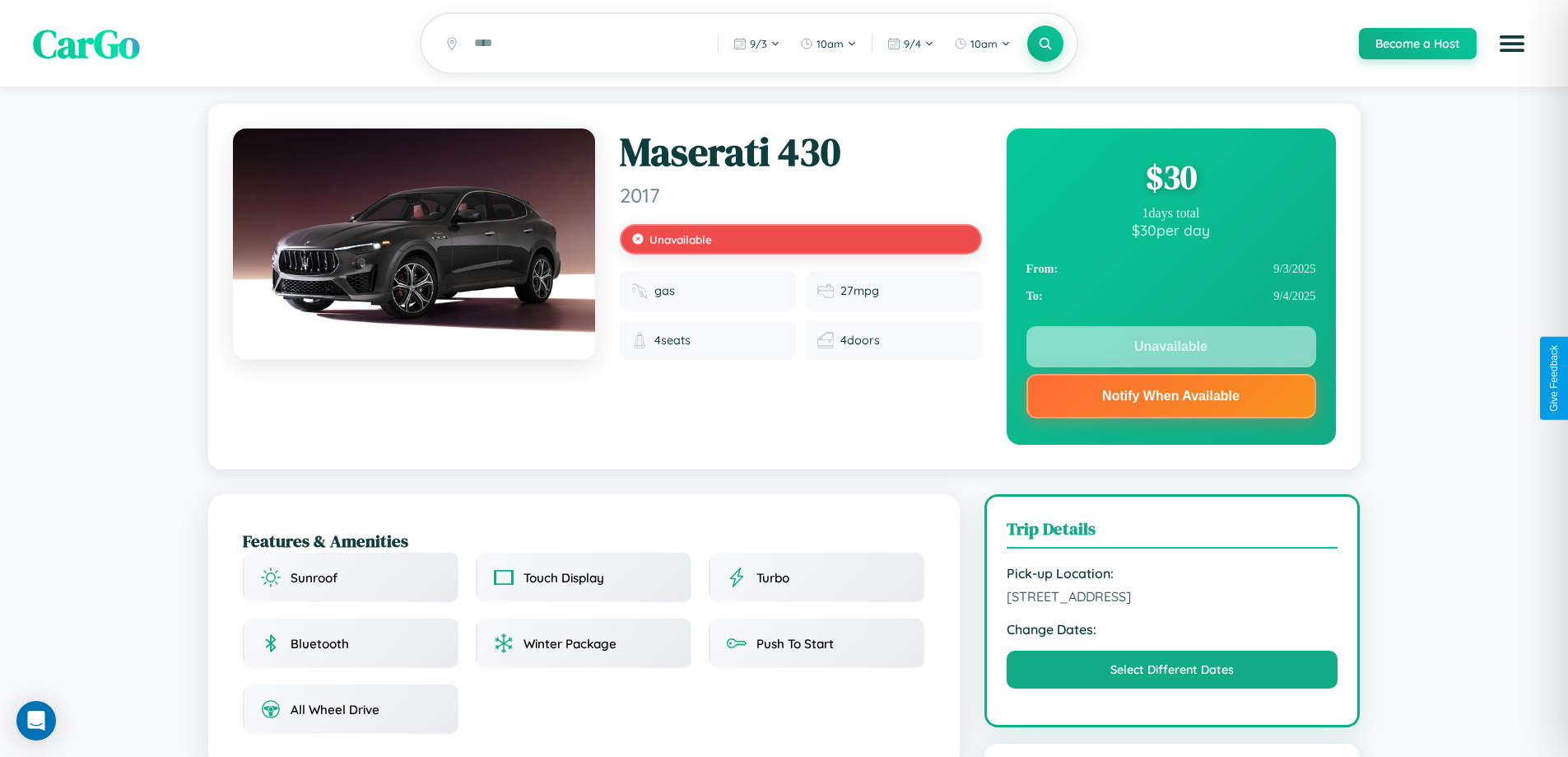
click at [1170, 179] on div "$ 30" at bounding box center [1171, 177] width 290 height 45
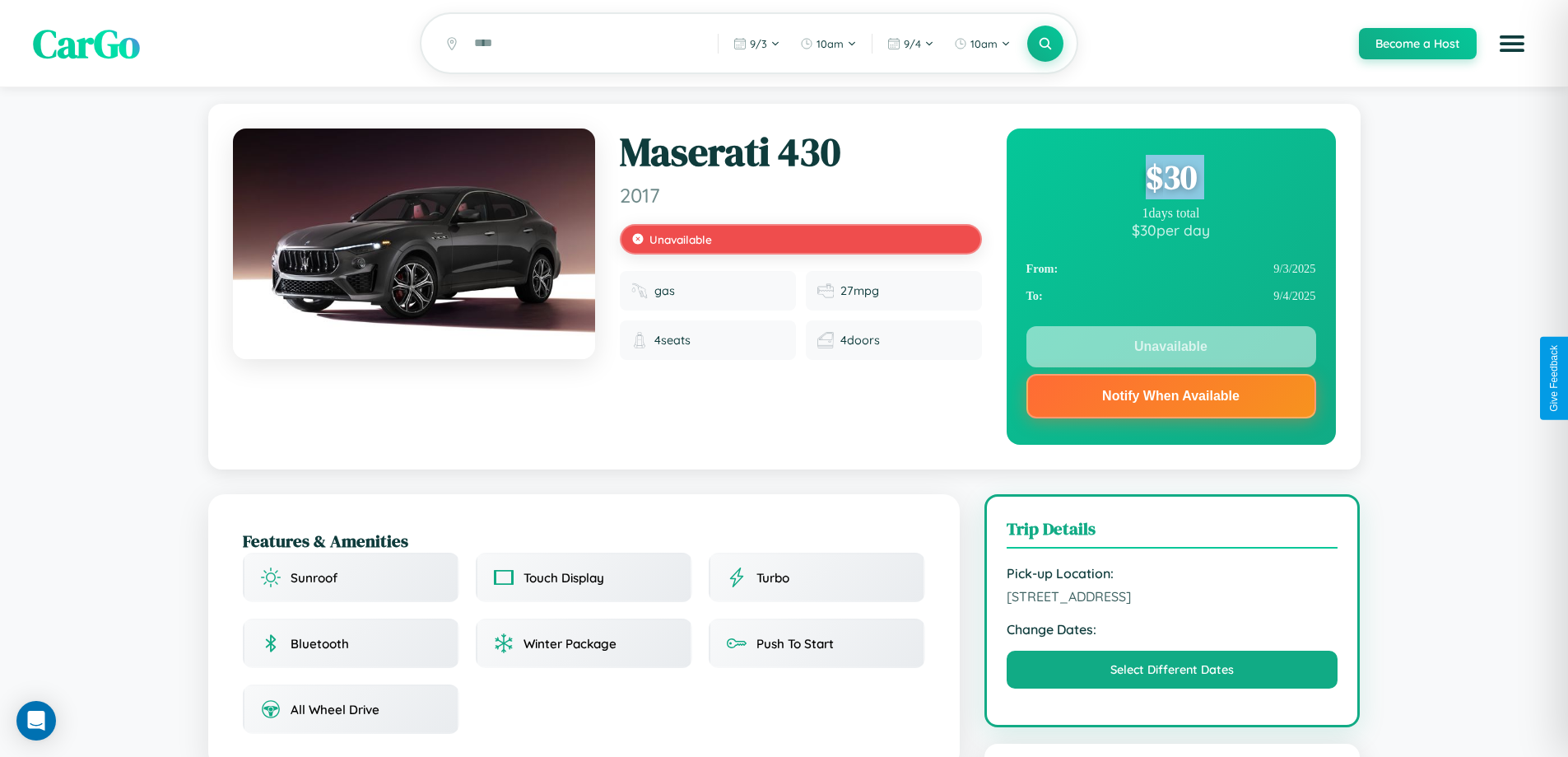
click at [1170, 179] on div "$ 30" at bounding box center [1171, 177] width 290 height 45
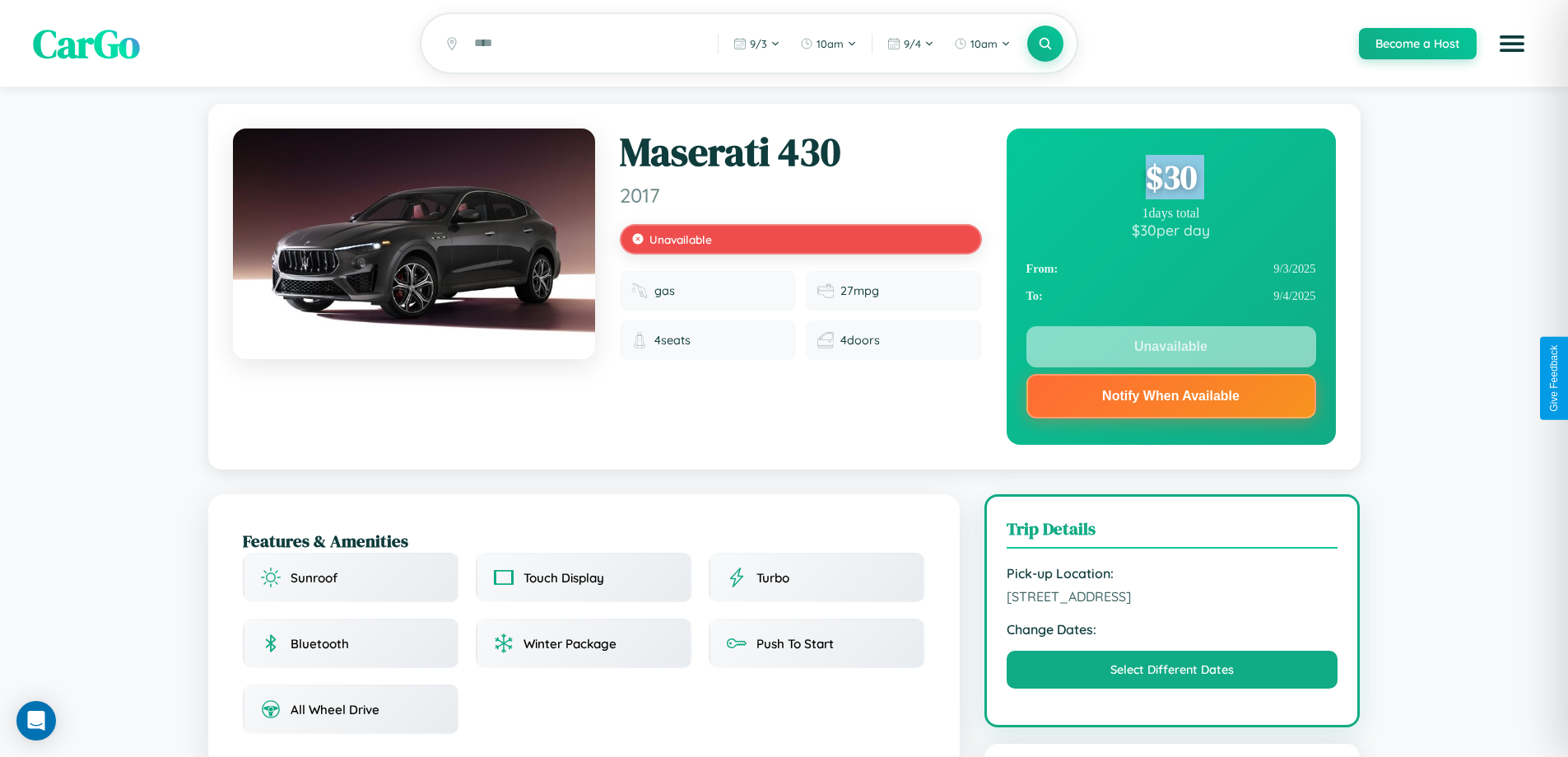
click at [1170, 179] on div "$ 30" at bounding box center [1171, 177] width 290 height 45
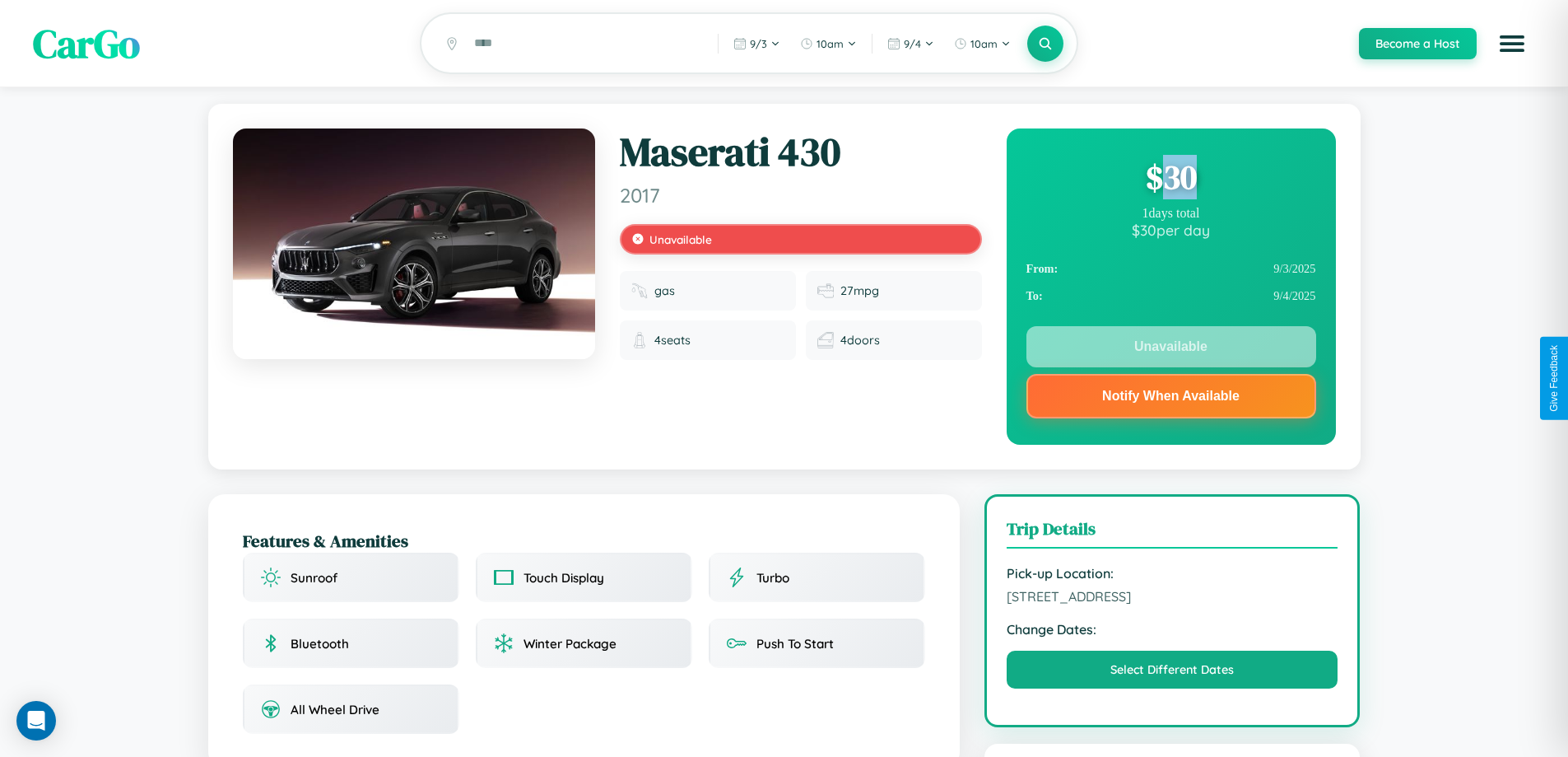
click at [1170, 179] on div "$ 30" at bounding box center [1171, 177] width 290 height 45
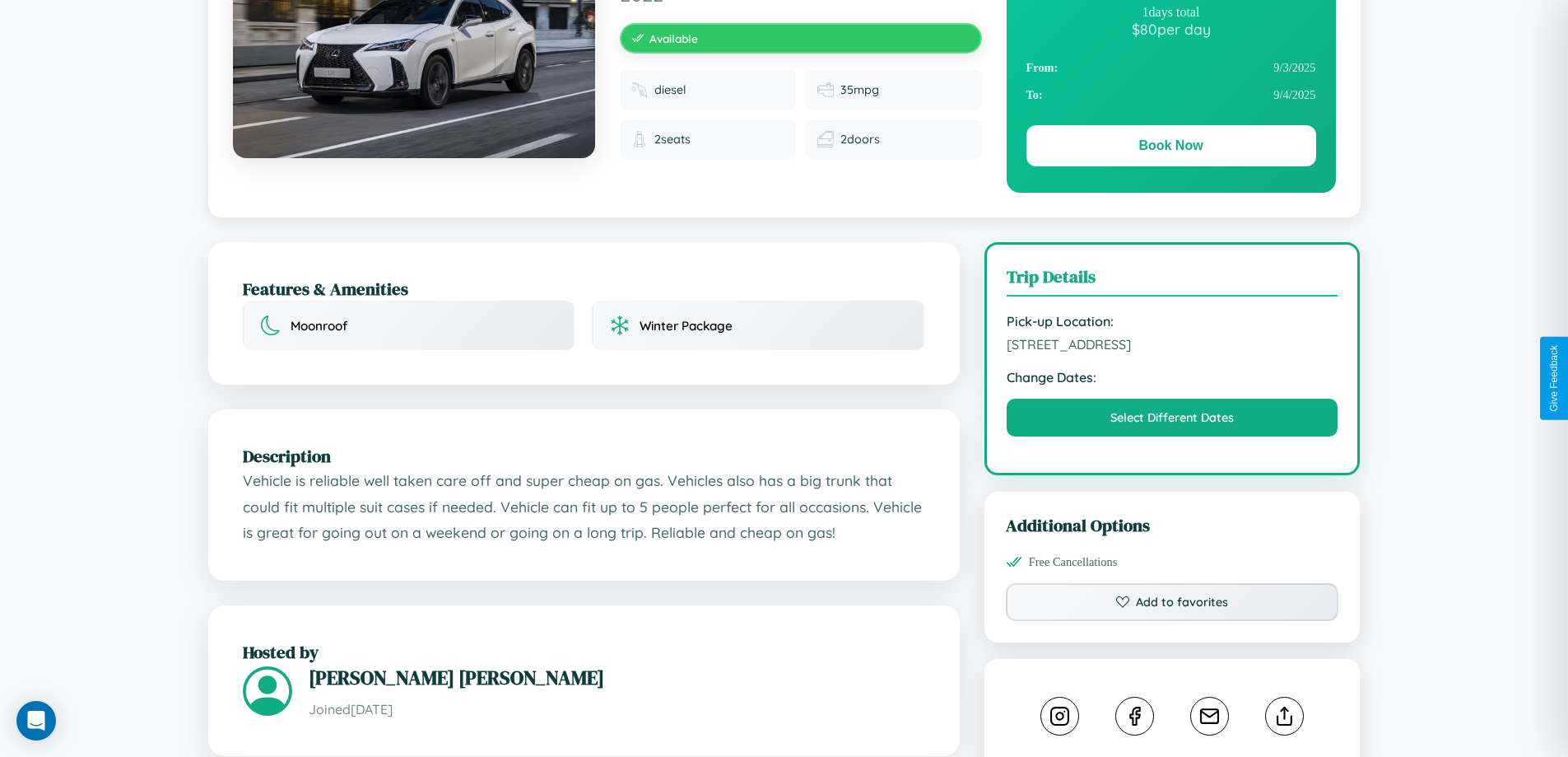
scroll to position [428, 0]
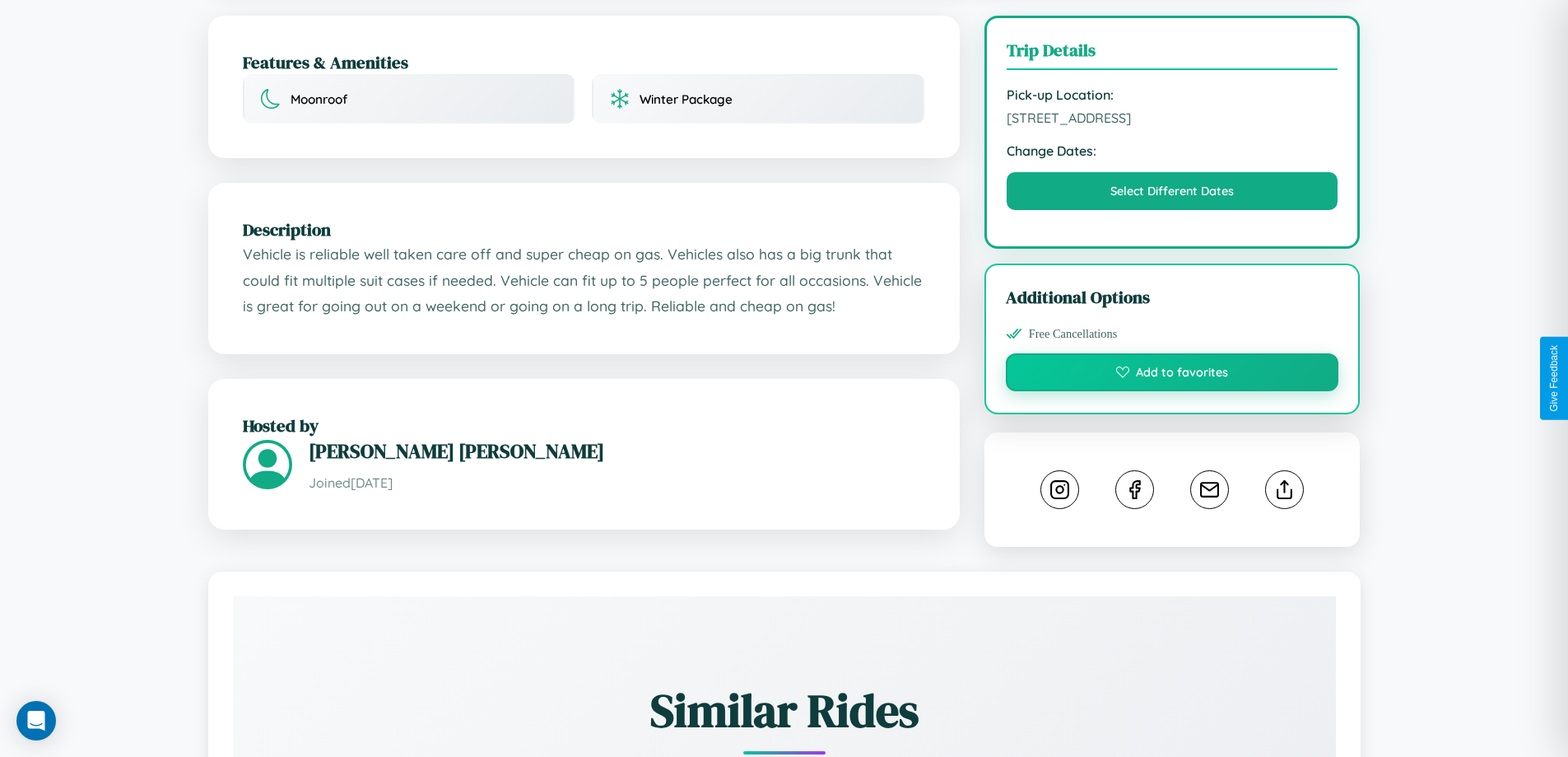
click at [1172, 376] on button "Add to favorites" at bounding box center [1172, 372] width 334 height 38
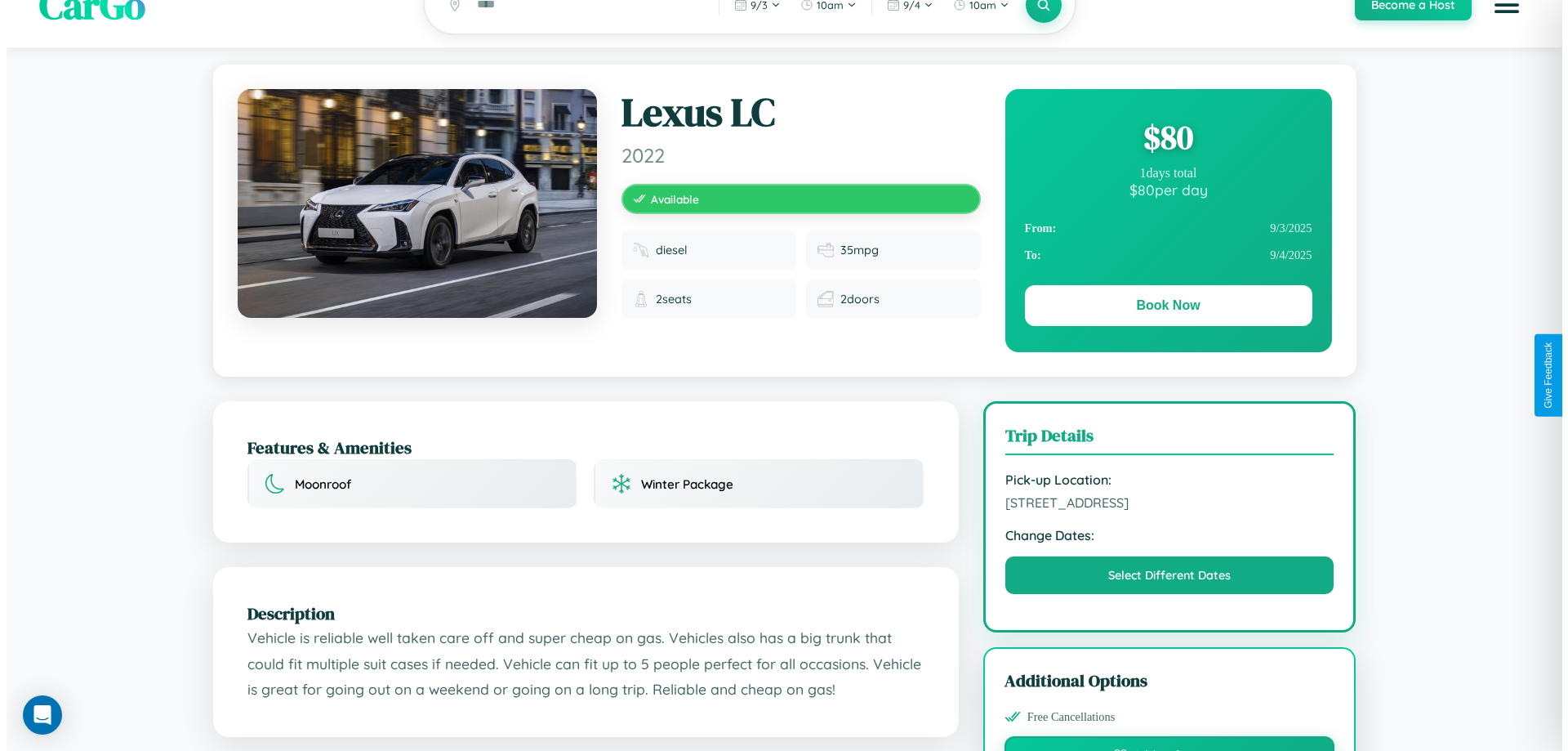
scroll to position [0, 0]
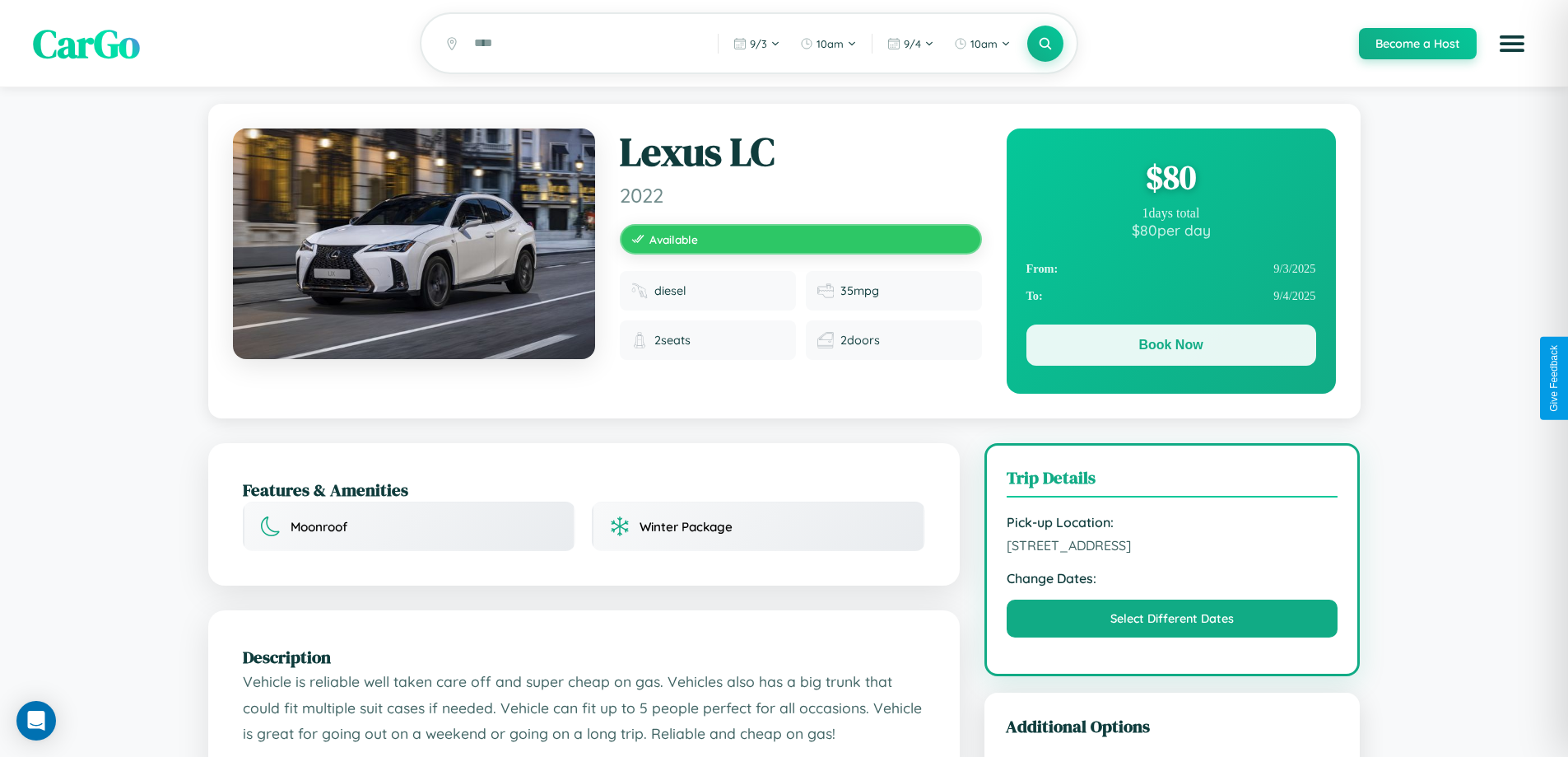
click at [1170, 348] on button "Book Now" at bounding box center [1171, 345] width 290 height 41
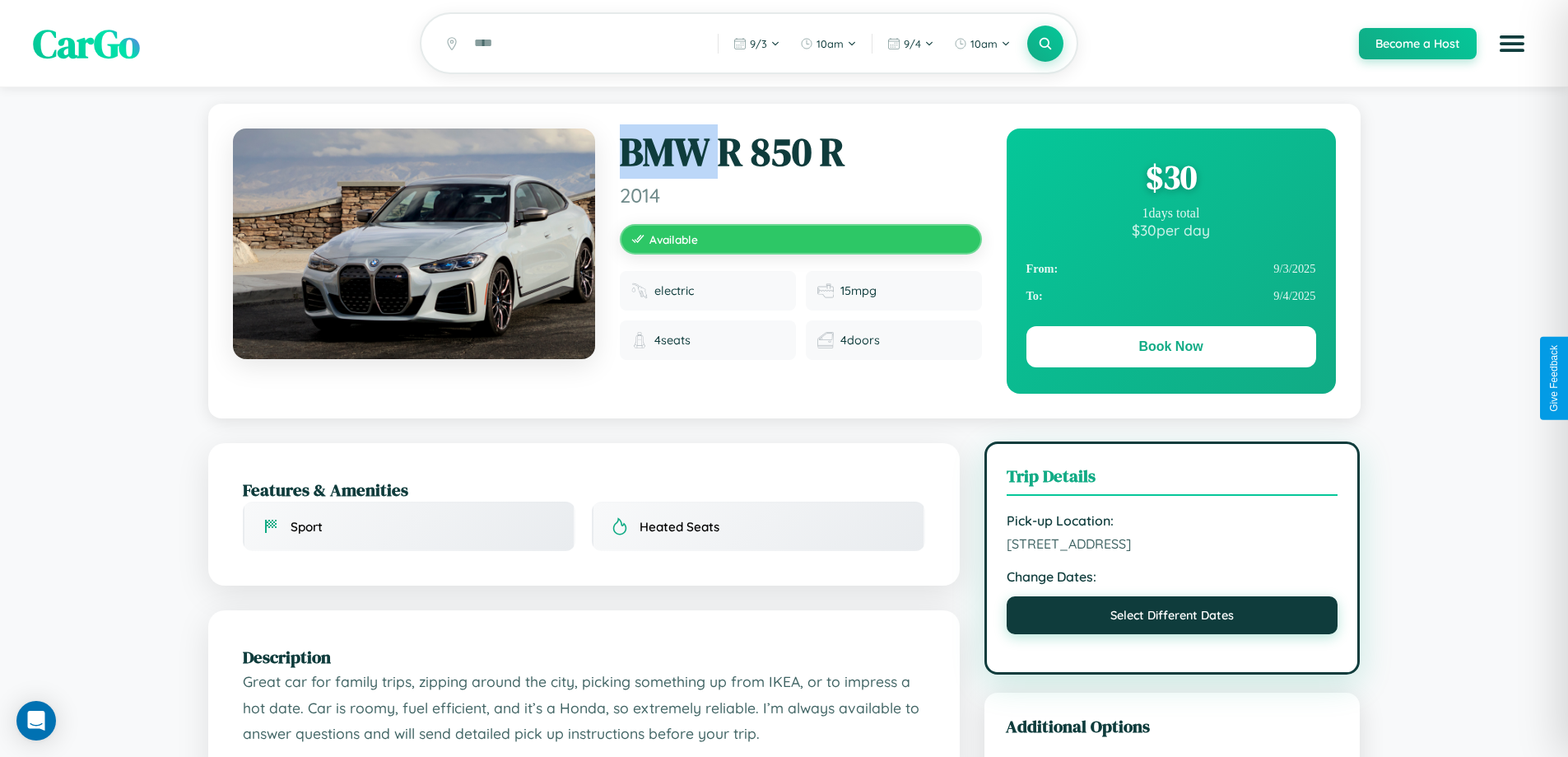
click at [1172, 618] on button "Select Different Dates" at bounding box center [1172, 615] width 332 height 38
select select "*"
select select "****"
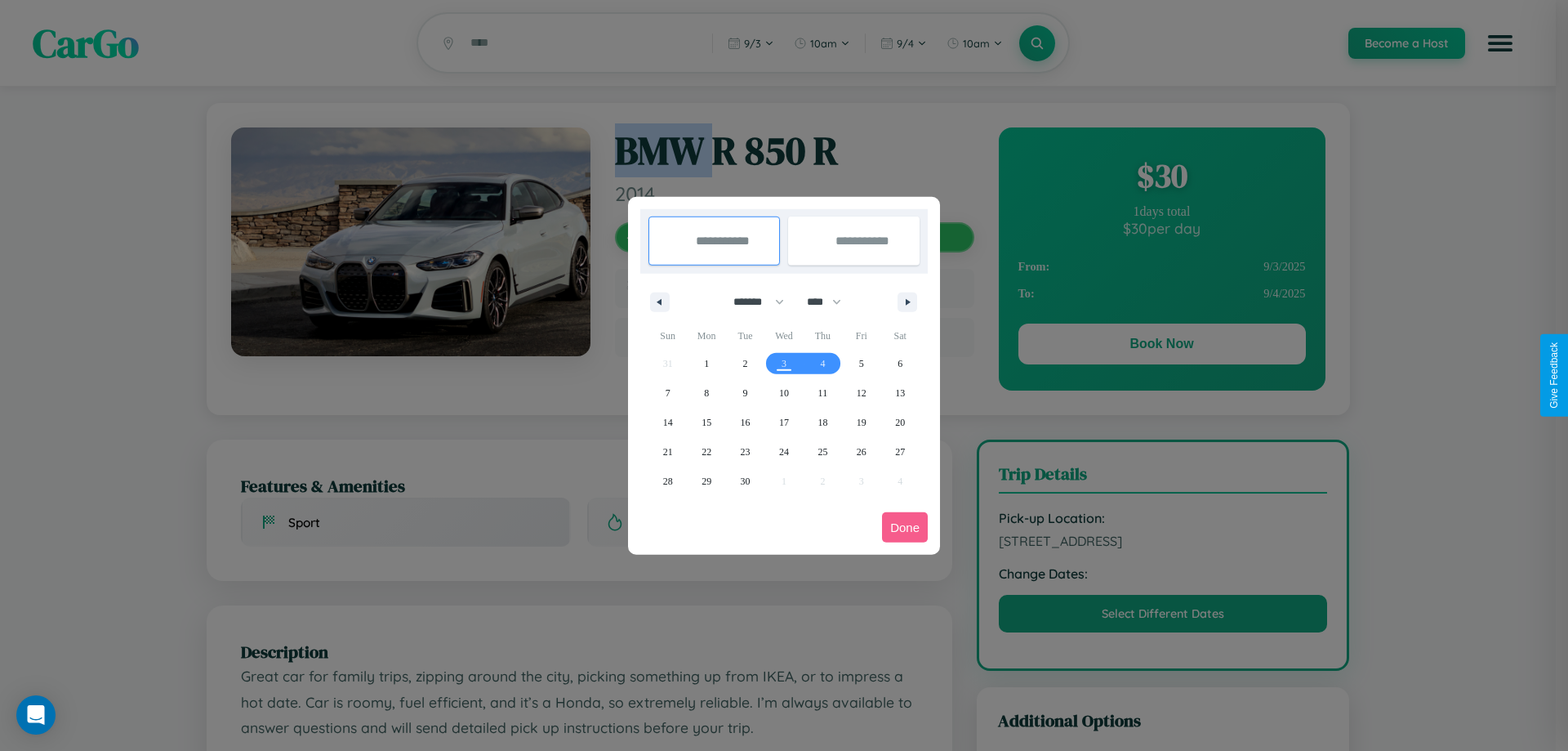
drag, startPoint x: 752, startPoint y: 302, endPoint x: 784, endPoint y: 328, distance: 41.2
click at [752, 302] on select "******* ******** ***** ***** *** **** **** ****** ********* ******* ******** **…" at bounding box center [755, 302] width 69 height 27
select select "**"
click at [707, 392] on span "8" at bounding box center [706, 393] width 5 height 30
type input "**********"
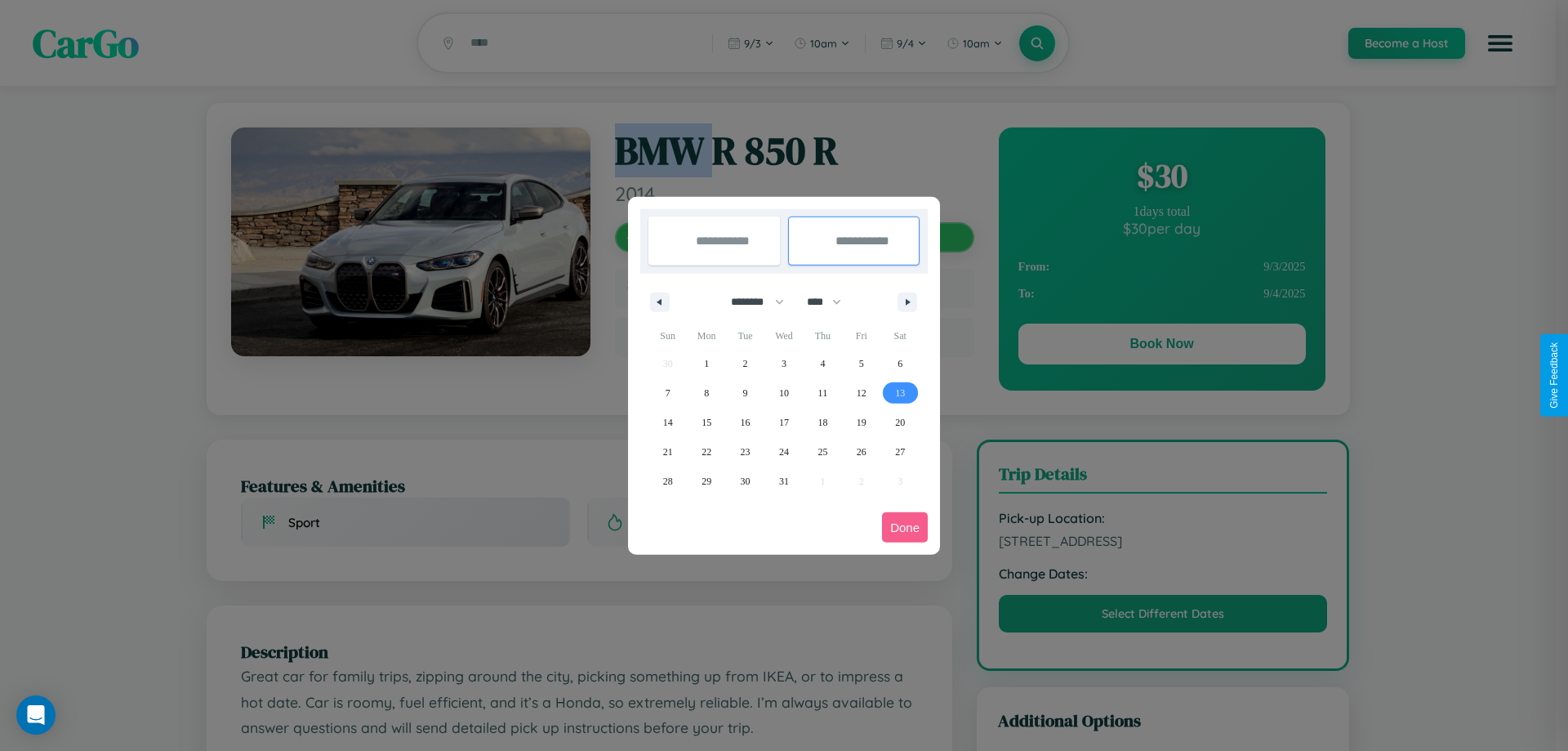
click at [900, 392] on span "13" at bounding box center [900, 393] width 10 height 30
type input "**********"
click at [905, 527] on button "Done" at bounding box center [905, 527] width 46 height 30
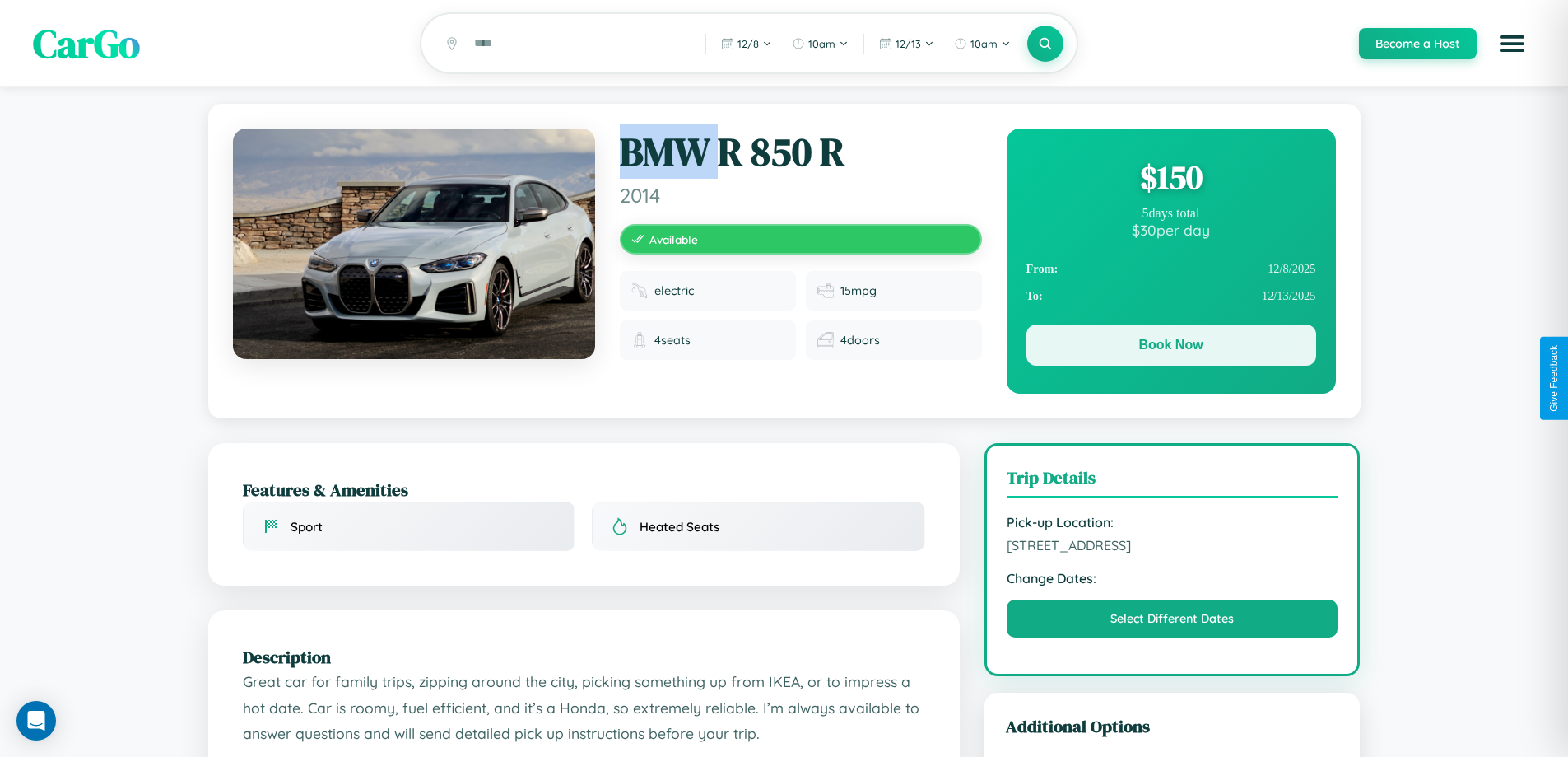
click at [1170, 348] on button "Book Now" at bounding box center [1171, 345] width 290 height 41
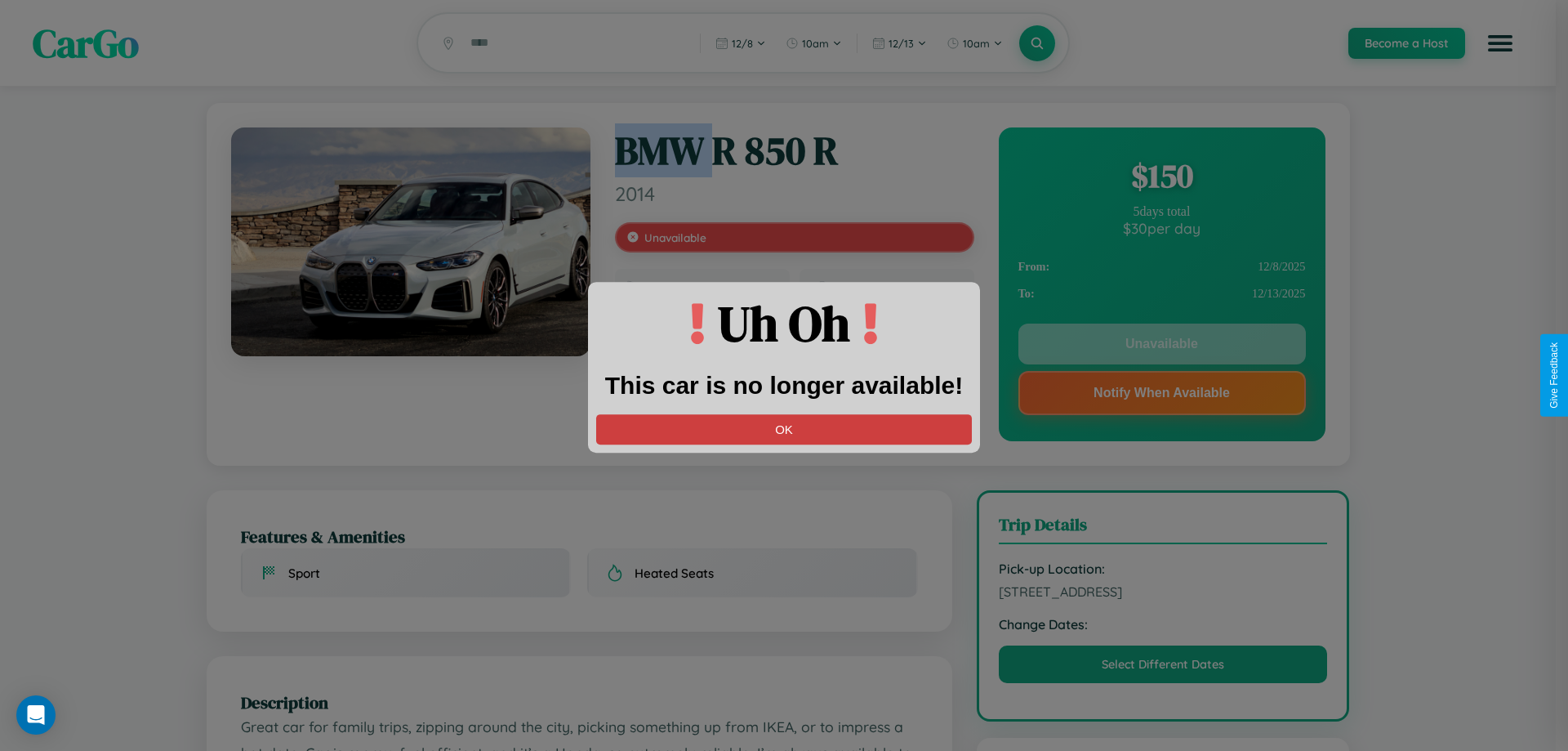
click at [784, 429] on button "OK" at bounding box center [783, 429] width 375 height 30
